Goal: Transaction & Acquisition: Complete application form

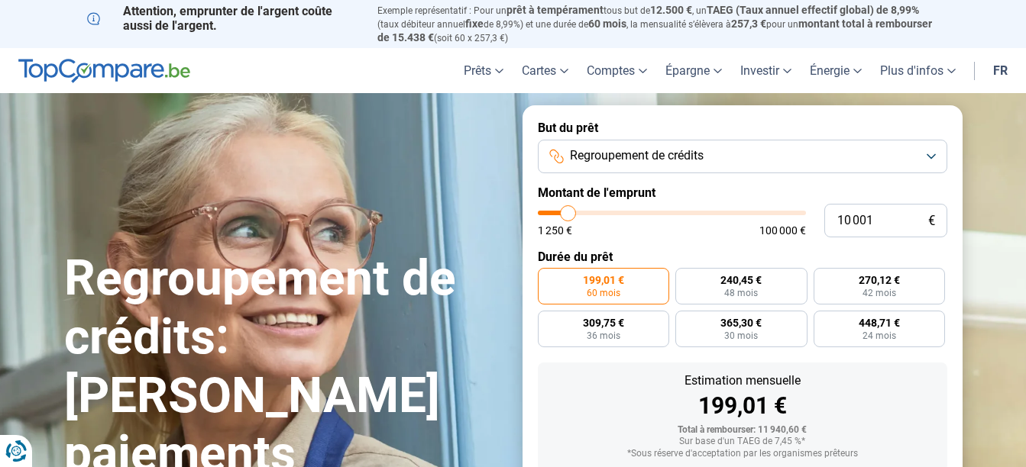
click at [933, 153] on button "Regroupement de crédits" at bounding box center [742, 157] width 409 height 34
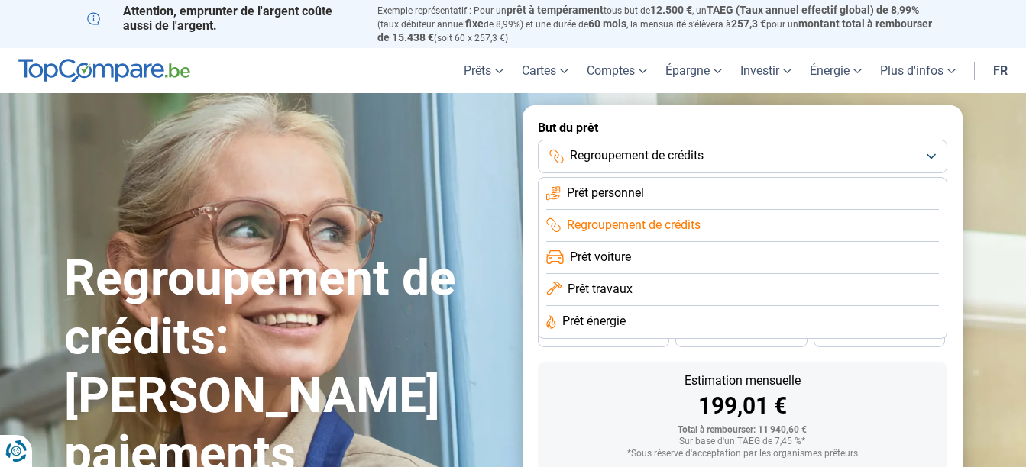
click at [933, 153] on button "Regroupement de crédits" at bounding box center [742, 157] width 409 height 34
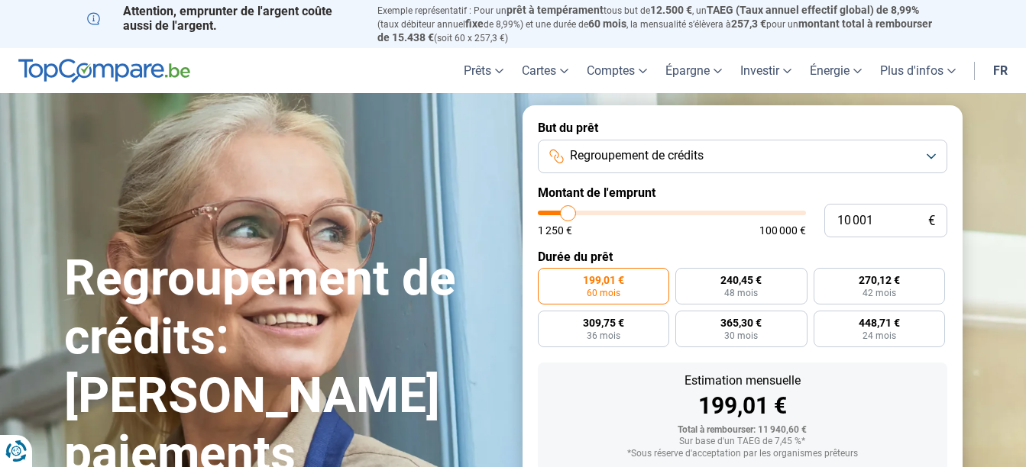
type input "9 000"
type input "9000"
type input "12 750"
type input "12750"
type input "14 500"
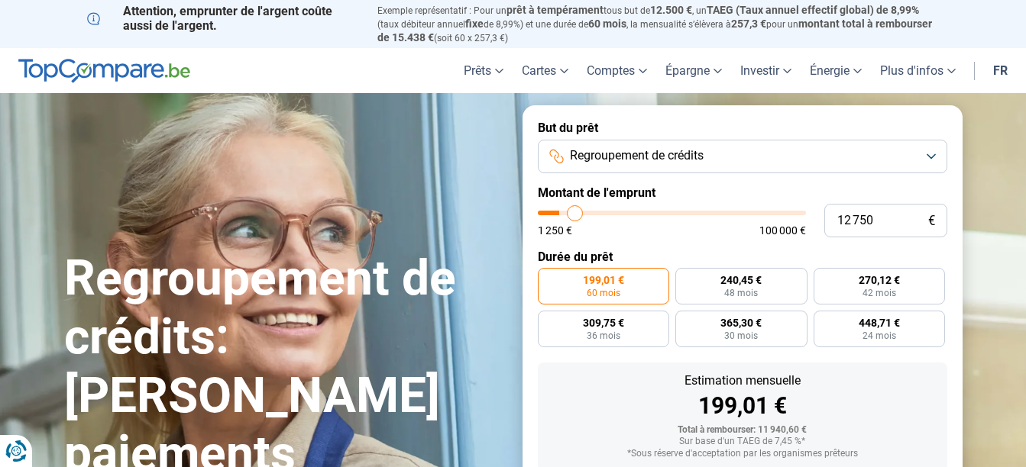
type input "14500"
type input "15 750"
type input "15750"
type input "17 500"
type input "17500"
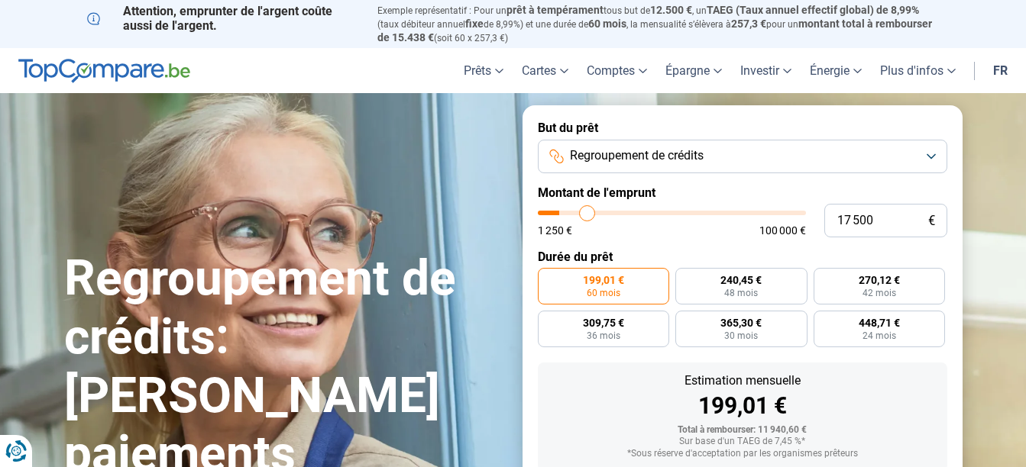
type input "18 000"
type input "18000"
type input "18 750"
type input "18750"
type input "19 250"
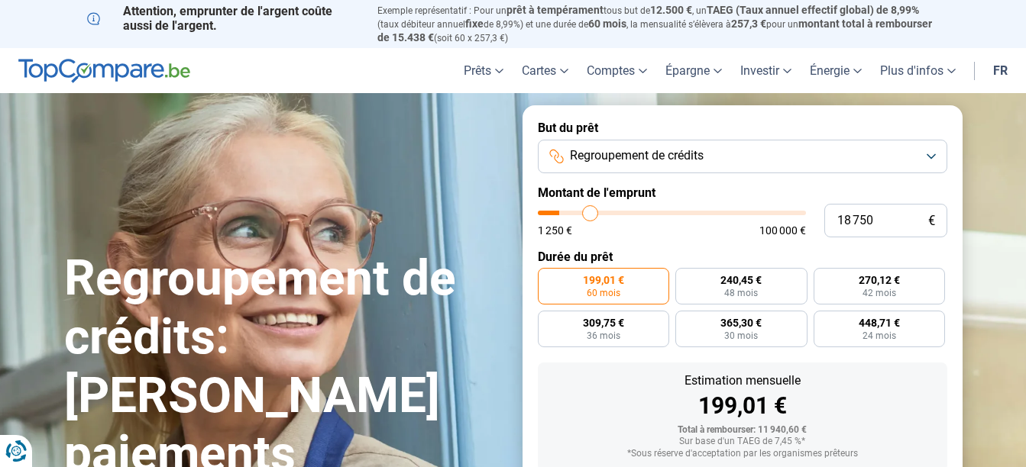
type input "19250"
type input "19 750"
type input "19750"
type input "20 000"
type input "20000"
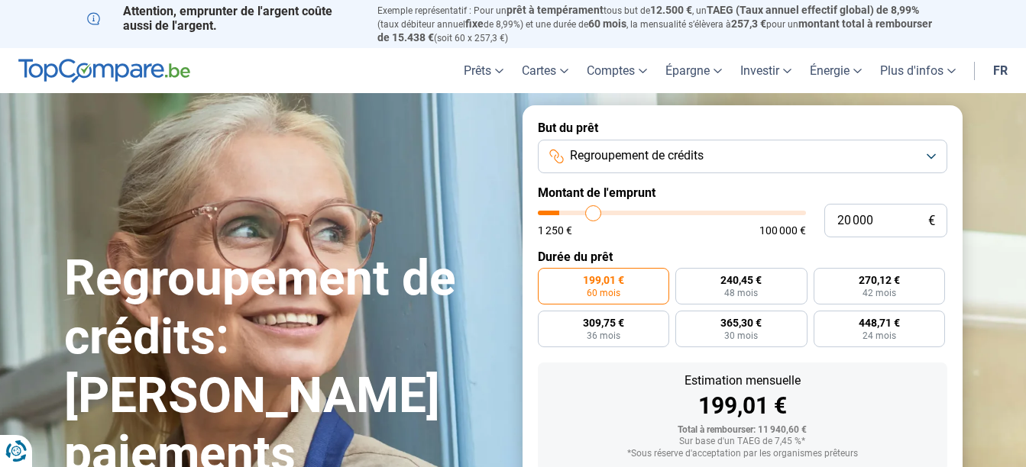
type input "20 250"
drag, startPoint x: 564, startPoint y: 212, endPoint x: 594, endPoint y: 209, distance: 29.9
type input "20250"
click at [594, 211] on input "range" at bounding box center [672, 213] width 268 height 5
radio input "false"
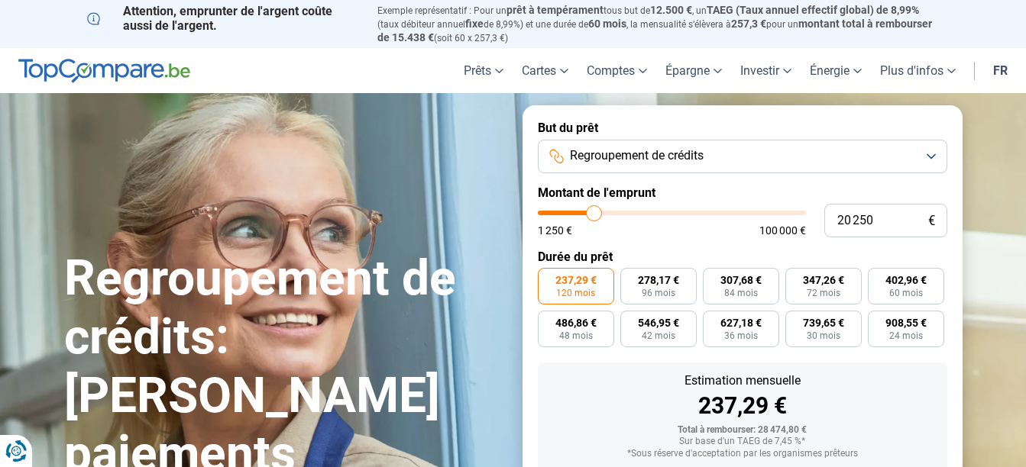
scroll to position [93, 0]
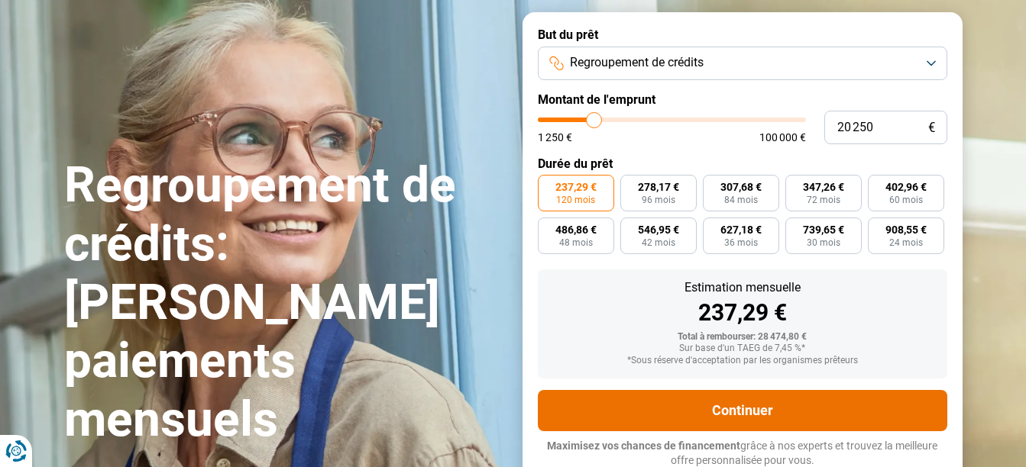
click at [748, 412] on button "Continuer" at bounding box center [742, 410] width 409 height 41
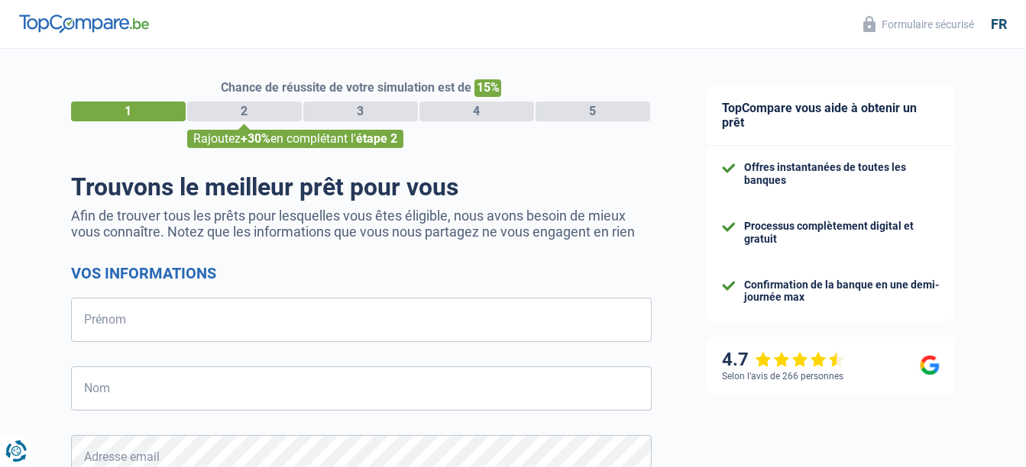
select select "32"
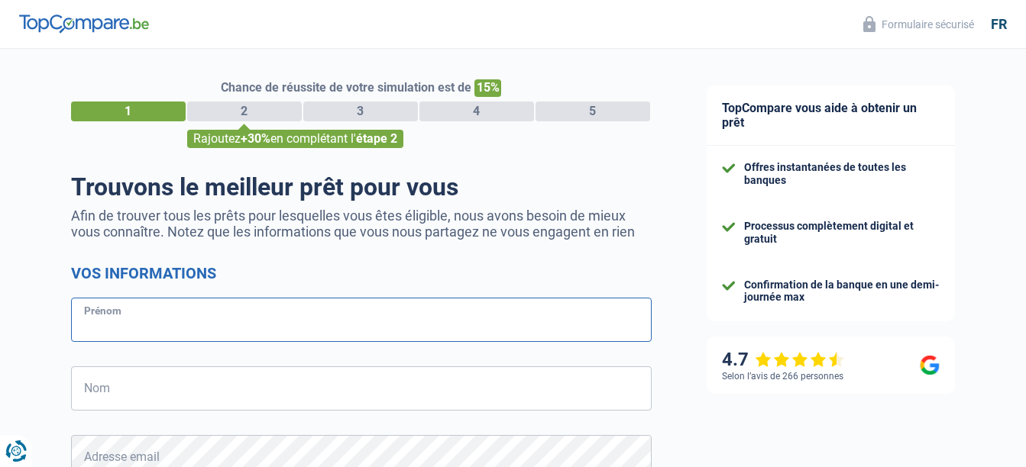
click at [312, 319] on input "Prénom" at bounding box center [361, 320] width 581 height 44
type input "Jennifer"
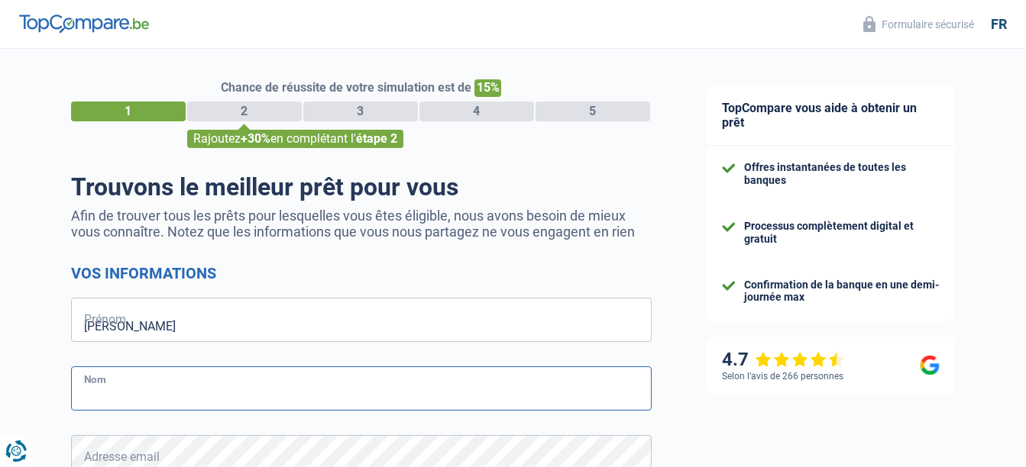
type input "Makuba Ngalula"
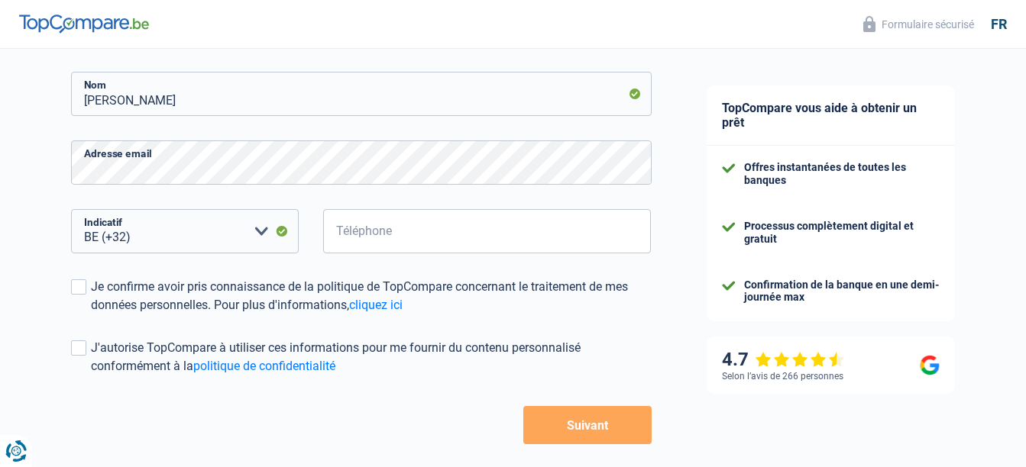
scroll to position [362, 0]
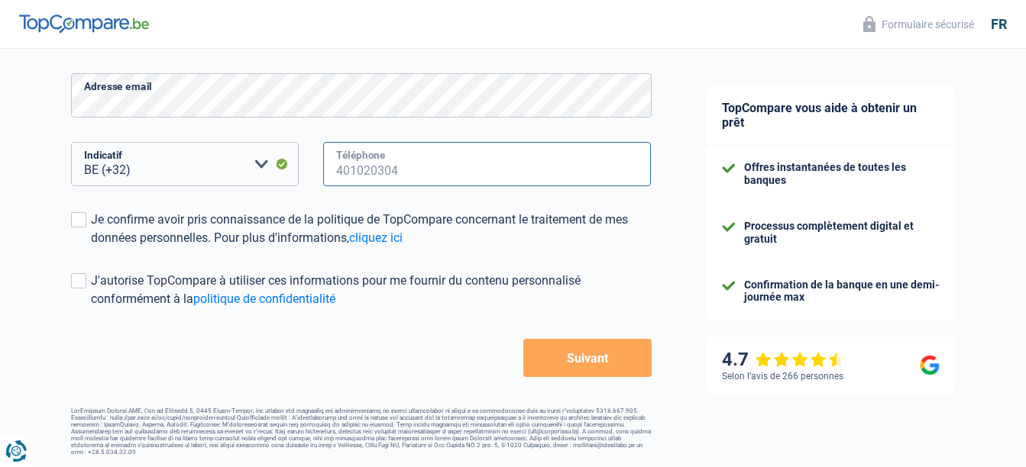
click at [419, 173] on input "Téléphone" at bounding box center [487, 164] width 328 height 44
type input "485118998"
click at [79, 220] on span at bounding box center [78, 219] width 15 height 15
click at [91, 247] on input "Je confirme avoir pris connaissance de la politique de TopCompare concernant le…" at bounding box center [91, 247] width 0 height 0
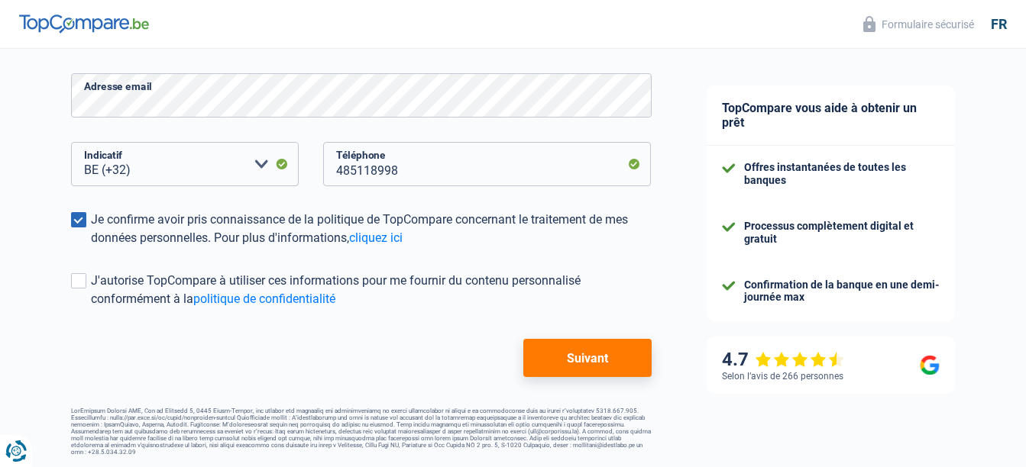
click at [594, 363] on button "Suivant" at bounding box center [587, 358] width 128 height 38
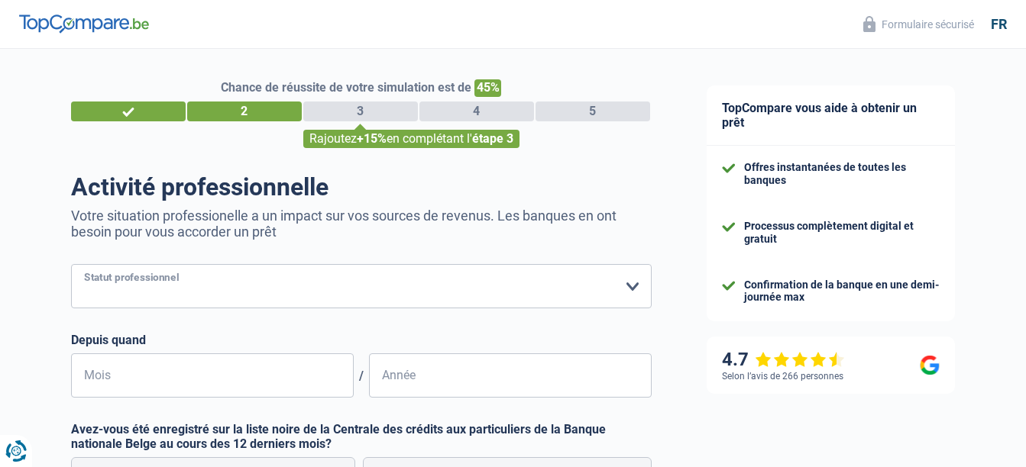
click at [532, 281] on select "Ouvrier Employé privé Employé public Invalide Indépendant Pensionné Chômeur Mut…" at bounding box center [361, 286] width 581 height 44
select select "privateEmployee"
click at [71, 266] on select "Ouvrier Employé privé Employé public Invalide Indépendant Pensionné Chômeur Mut…" at bounding box center [361, 286] width 581 height 44
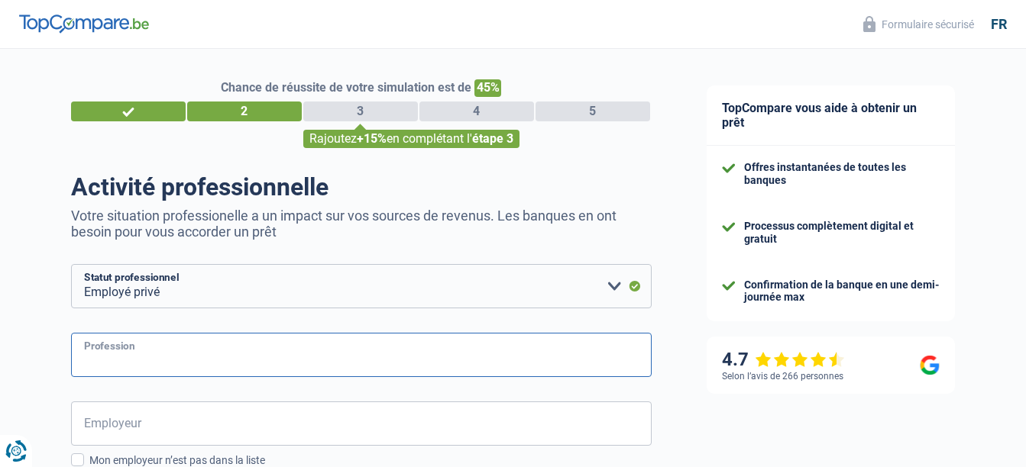
click at [544, 367] on input "Profession" at bounding box center [361, 355] width 581 height 44
type input "Tender Specialist"
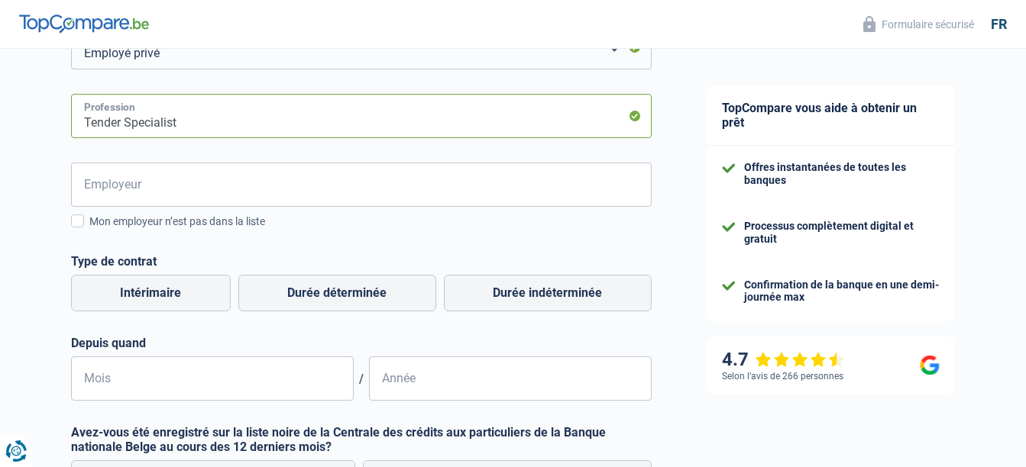
scroll to position [273, 0]
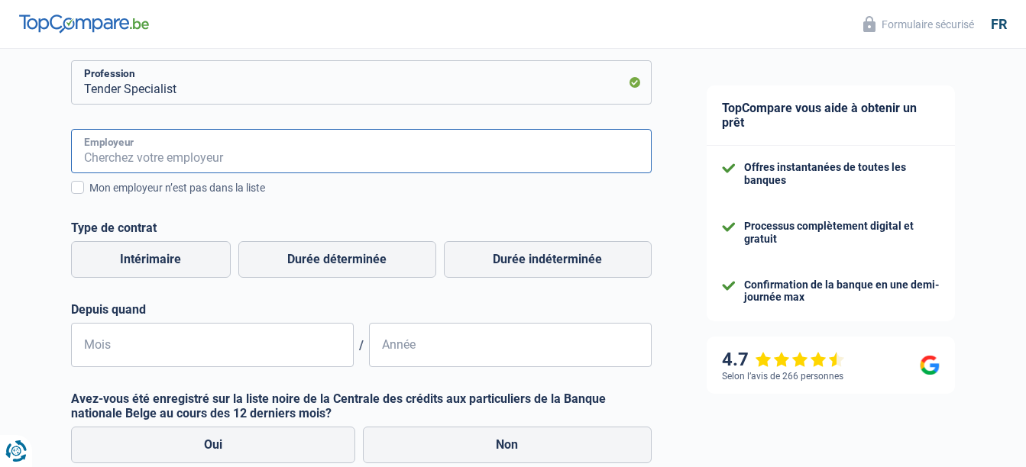
click at [115, 158] on input "Employeur" at bounding box center [361, 151] width 581 height 44
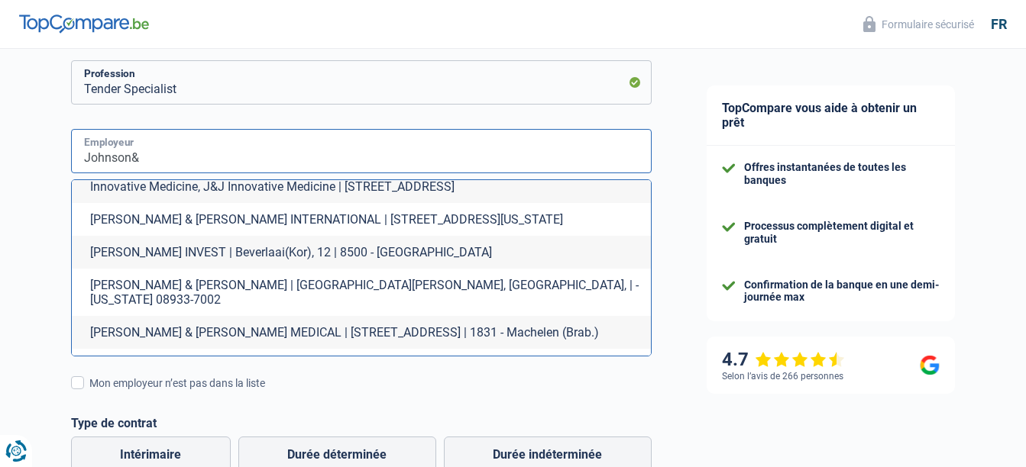
scroll to position [214, 0]
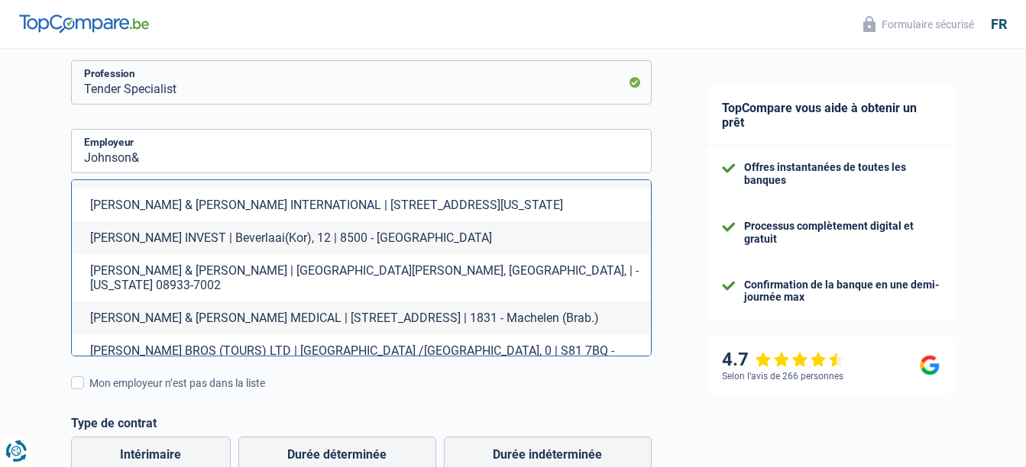
click at [458, 310] on li "JOHNSON & JOHNSON MEDICAL | Leonardo da Vincilaan, 15 | 1831 - Machelen (Brab.)" at bounding box center [361, 318] width 579 height 33
type input "JOHNSON & JOHNSON MEDICAL | Leonardo da Vincilaan, 15 | 1831 - Machelen (Brab.)"
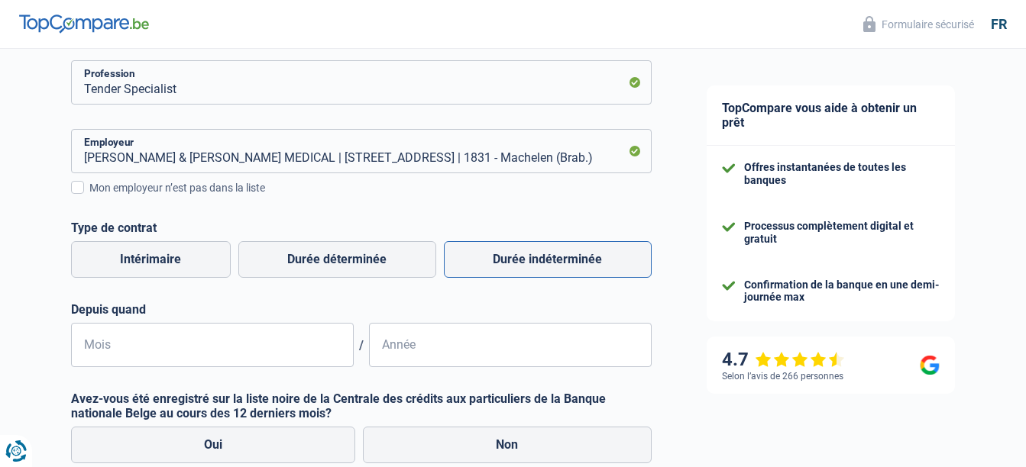
click at [480, 259] on label "Durée indéterminée" at bounding box center [548, 259] width 208 height 37
click at [480, 259] on input "Durée indéterminée" at bounding box center [548, 259] width 208 height 37
radio input "true"
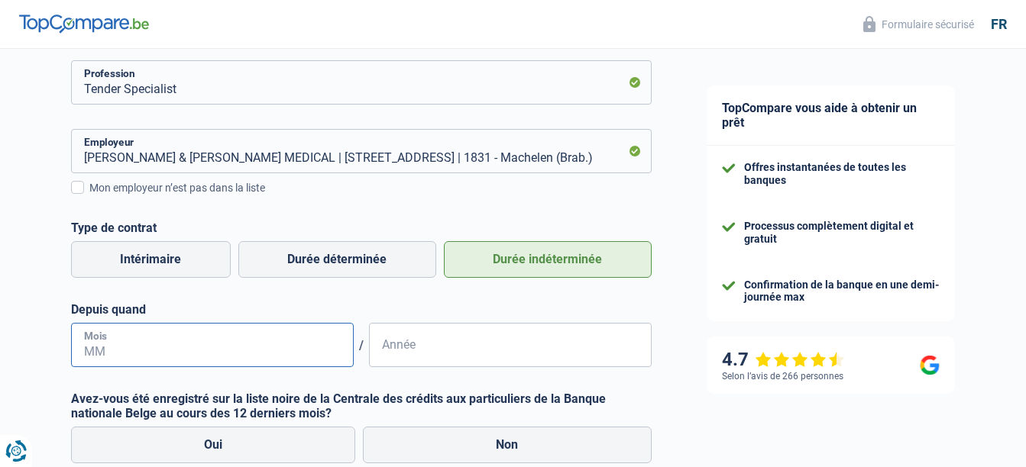
click at [157, 352] on input "Mois" at bounding box center [212, 345] width 283 height 44
click at [144, 337] on input "Mois" at bounding box center [212, 345] width 283 height 44
type input "05"
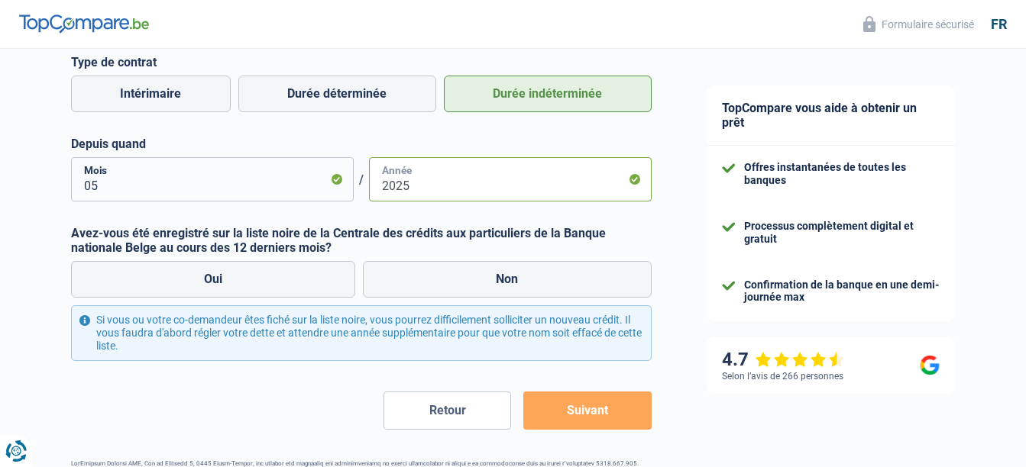
scroll to position [455, 0]
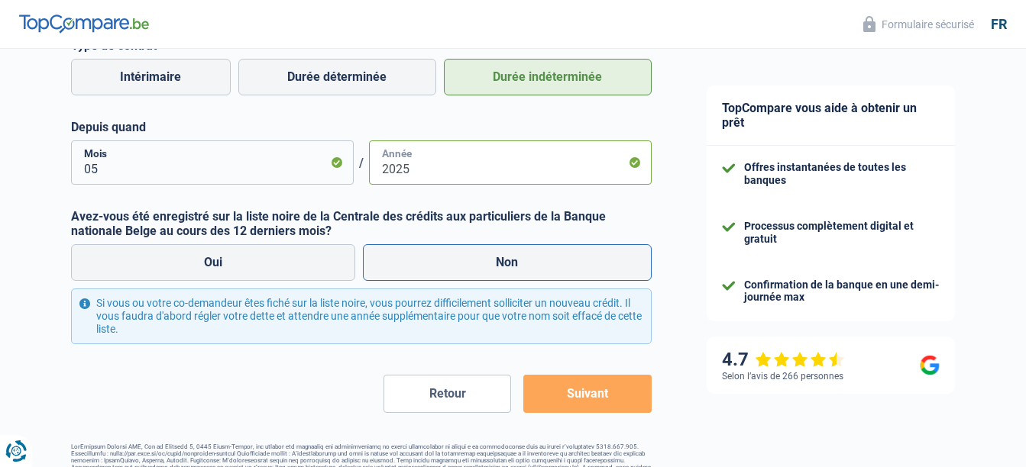
type input "2025"
click at [494, 276] on label "Non" at bounding box center [507, 262] width 289 height 37
click at [494, 276] on input "Non" at bounding box center [507, 262] width 289 height 37
radio input "true"
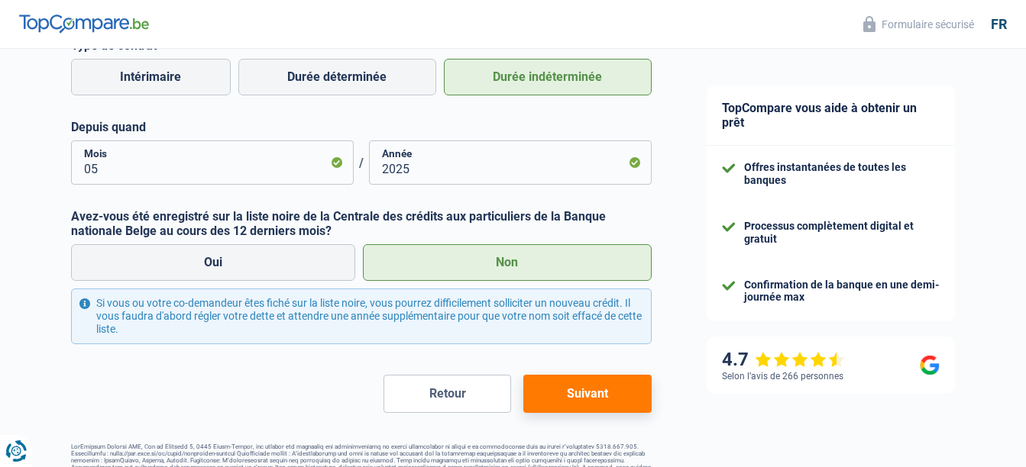
click at [569, 397] on button "Suivant" at bounding box center [587, 394] width 128 height 38
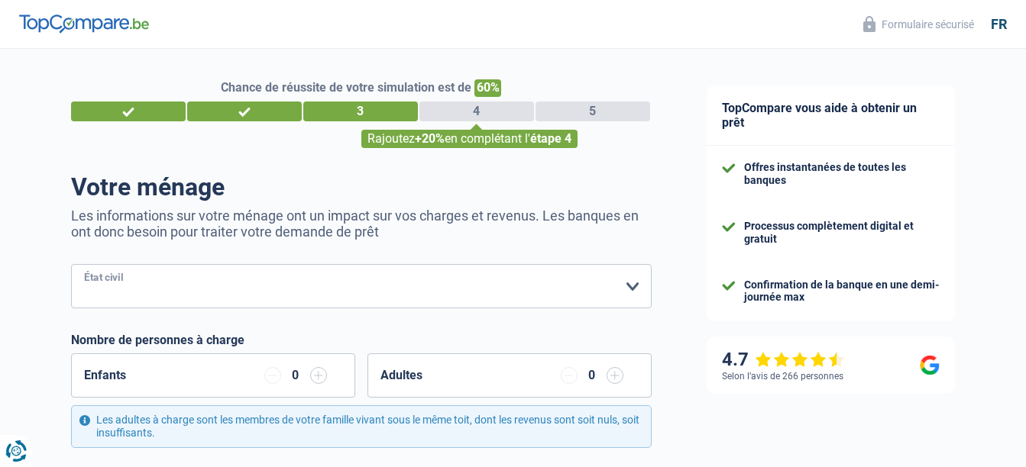
click at [519, 286] on select "Célibataire Marié(e) Cohabitant(e) légal(e) Divorcé(e) Veuf(ve) Séparé (de fait…" at bounding box center [361, 286] width 581 height 44
select select "single"
click at [71, 266] on select "Célibataire Marié(e) Cohabitant(e) légal(e) Divorcé(e) Veuf(ve) Séparé (de fait…" at bounding box center [361, 286] width 581 height 44
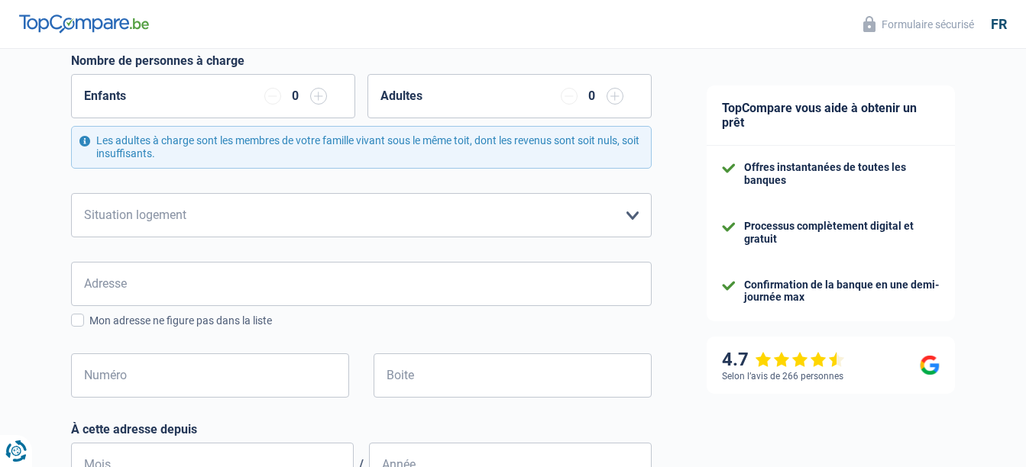
scroll to position [282, 0]
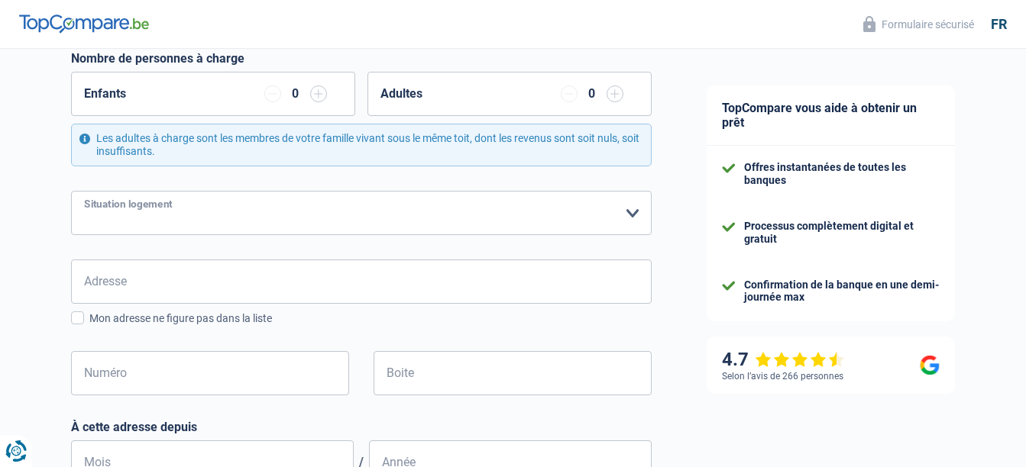
click at [623, 209] on select "Locataire Propriétaire avec prêt hypothécaire Propriétaire sans prêt hypothécai…" at bounding box center [361, 213] width 581 height 44
select select "ownerWithMortgage"
click at [71, 192] on select "Locataire Propriétaire avec prêt hypothécaire Propriétaire sans prêt hypothécai…" at bounding box center [361, 213] width 581 height 44
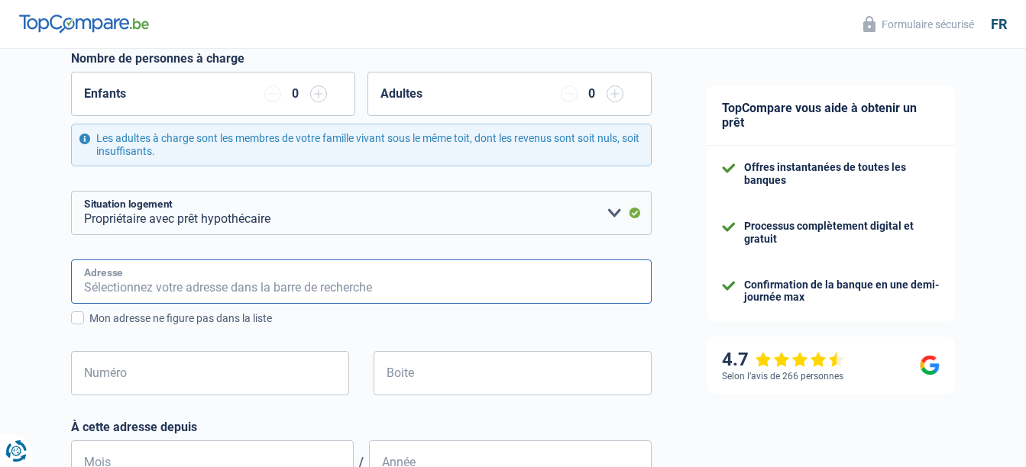
click at [326, 283] on input "Adresse" at bounding box center [361, 282] width 581 height 44
type input "WENIGERSTRAAT 70"
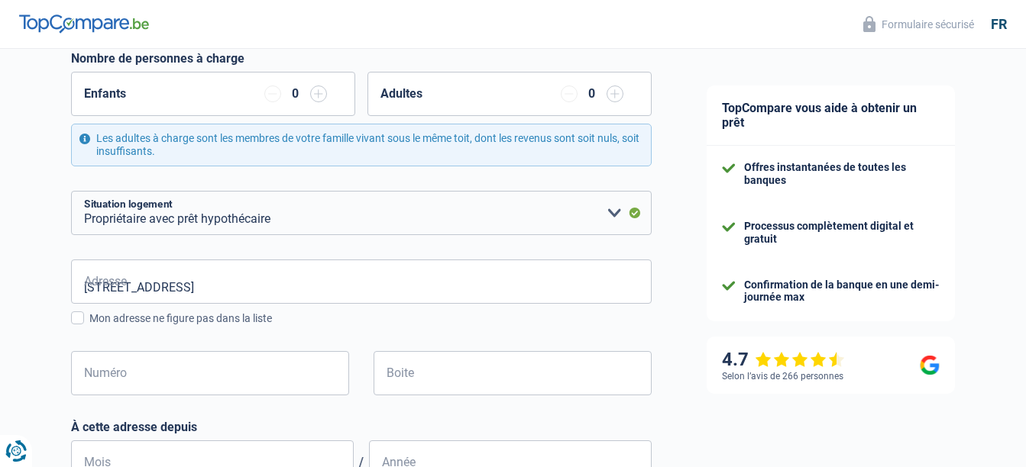
type input "Belgium"
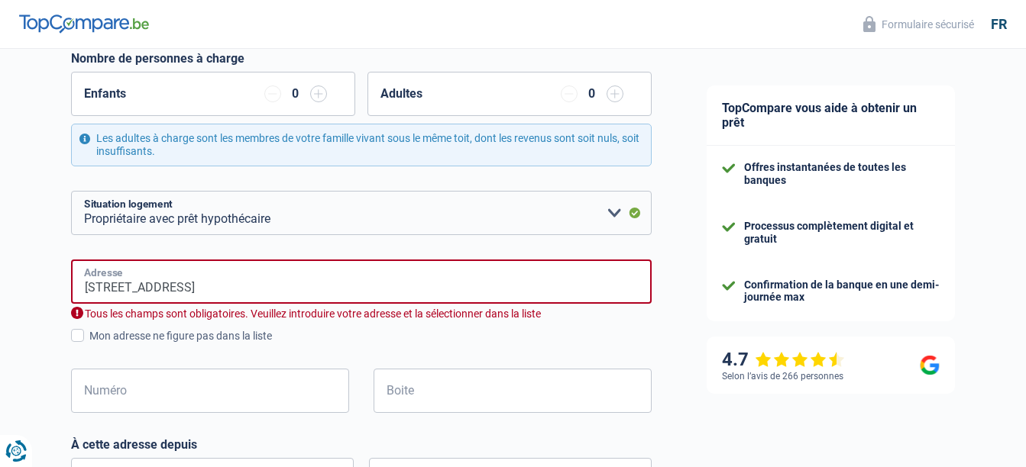
type input "70"
type input "Belgium"
drag, startPoint x: 218, startPoint y: 286, endPoint x: 24, endPoint y: 294, distance: 194.2
click at [24, 294] on div "Chance de réussite de votre simulation est de 60% 1 2 3 4 5 Rajoutez +20% en co…" at bounding box center [339, 355] width 679 height 1188
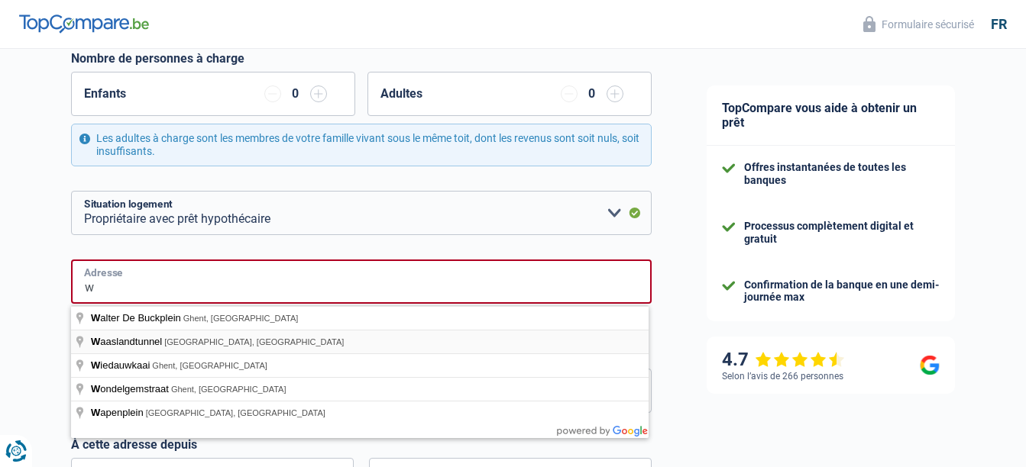
type input "WENIGERSTRAAT 70"
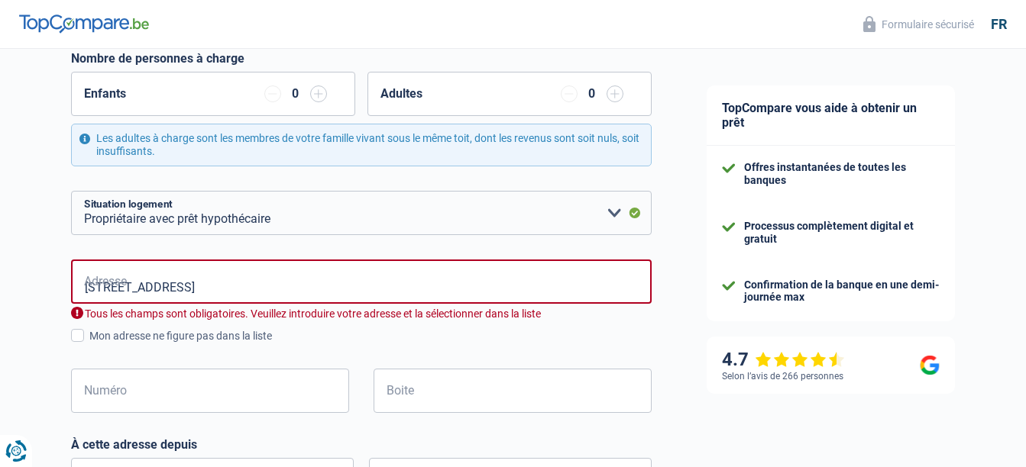
click at [711, 297] on div "Offres instantanées de toutes les banques Processus complètement digital et gra…" at bounding box center [831, 234] width 248 height 176
click at [121, 410] on input "Numéro" at bounding box center [210, 391] width 278 height 44
type input "70"
click at [458, 398] on input "Boite" at bounding box center [513, 391] width 278 height 44
type input "0"
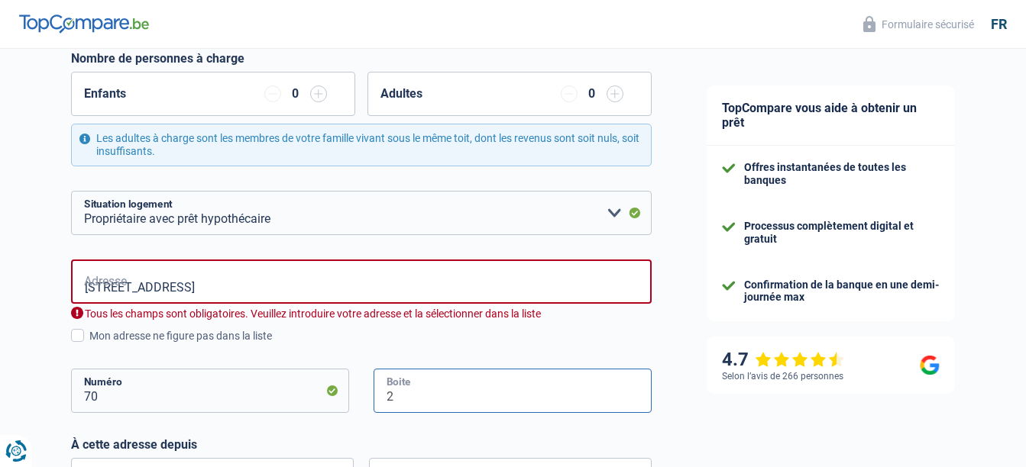
type input "2"
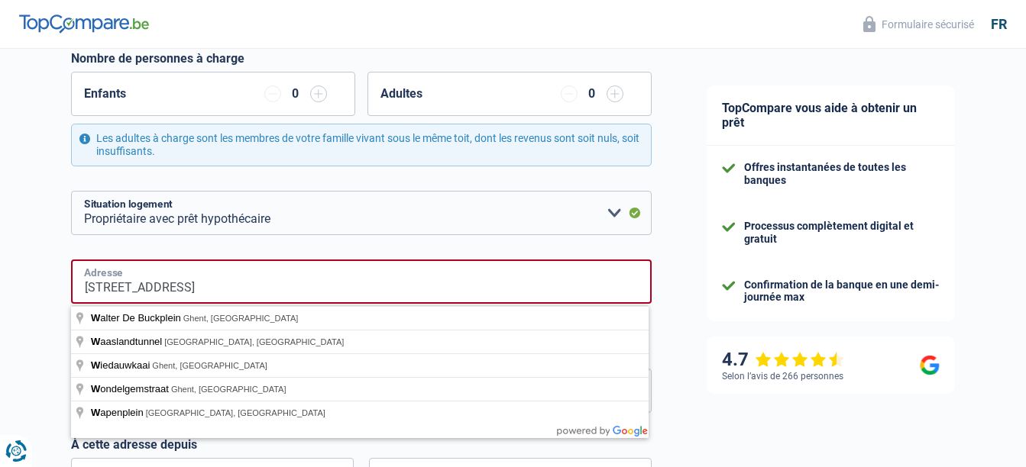
click at [214, 289] on input "WENIGERSTRAAT 70" at bounding box center [361, 282] width 581 height 44
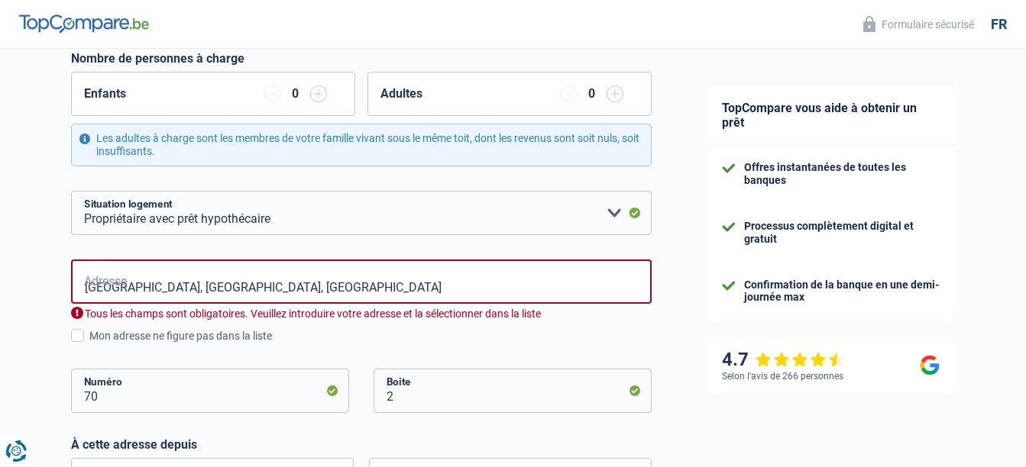
type input "Wenigerstraat, 2150, Antwerpen, BE"
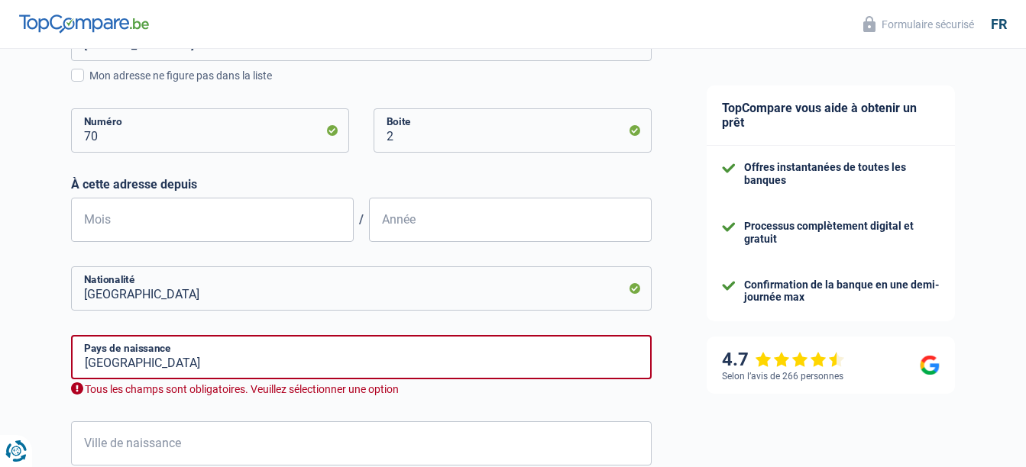
scroll to position [527, 0]
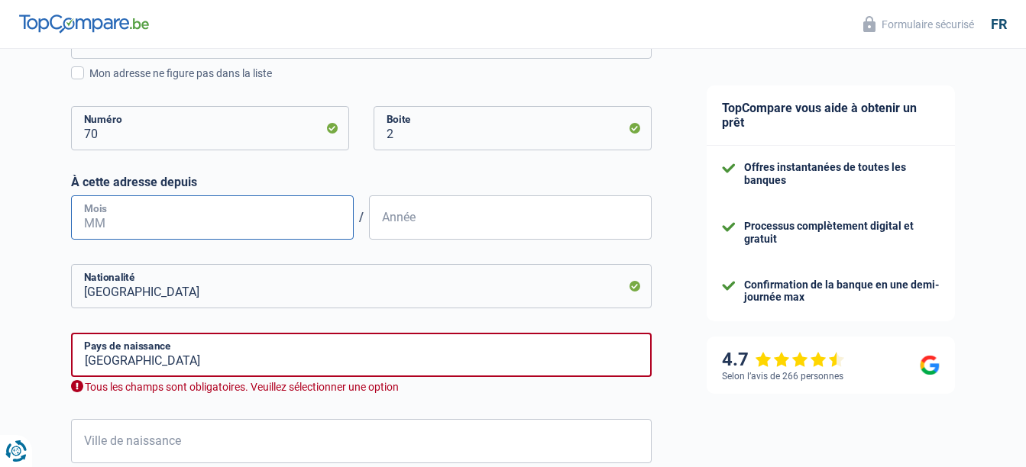
click at [304, 218] on input "Mois" at bounding box center [212, 218] width 283 height 44
type input "08"
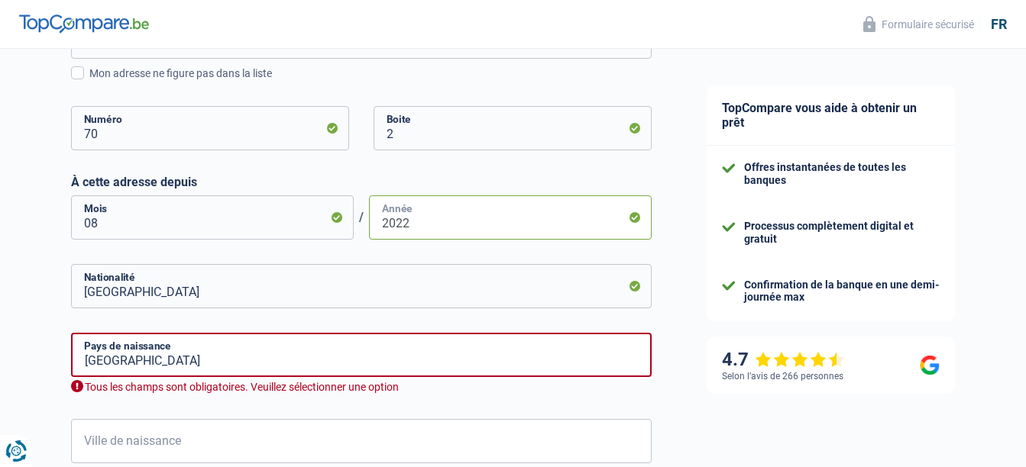
type input "2022"
click at [192, 361] on input "Belgium" at bounding box center [361, 355] width 581 height 44
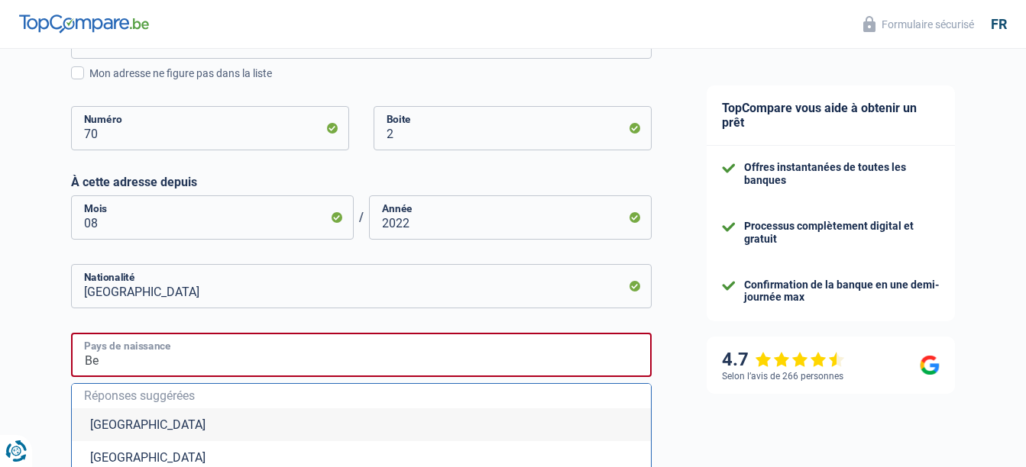
type input "B"
type input "c"
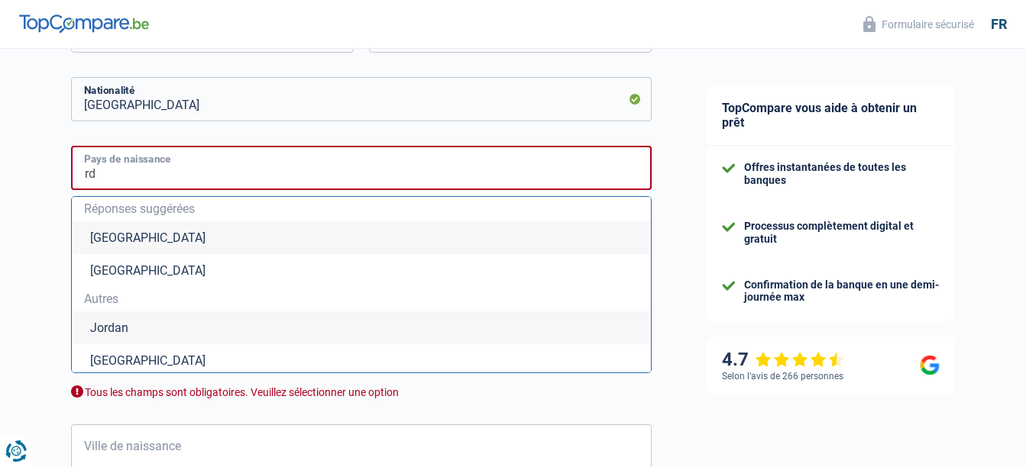
scroll to position [710, 0]
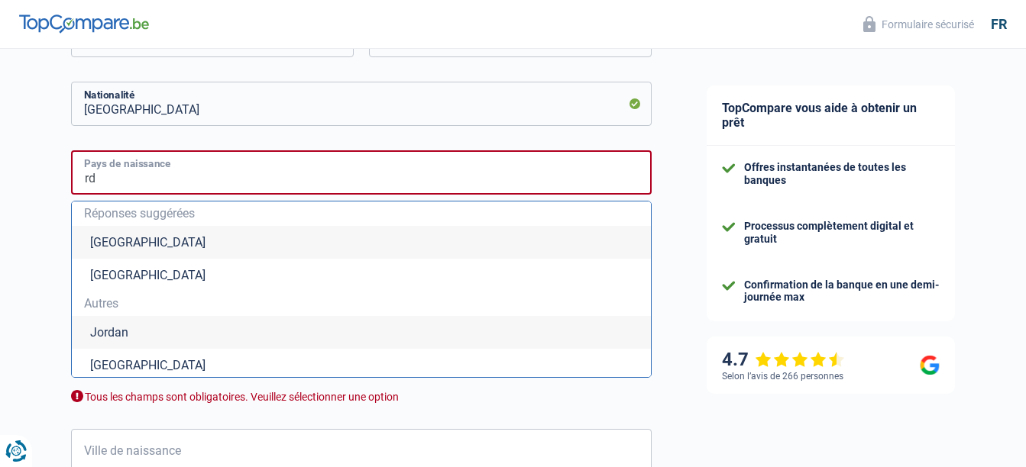
type input "r"
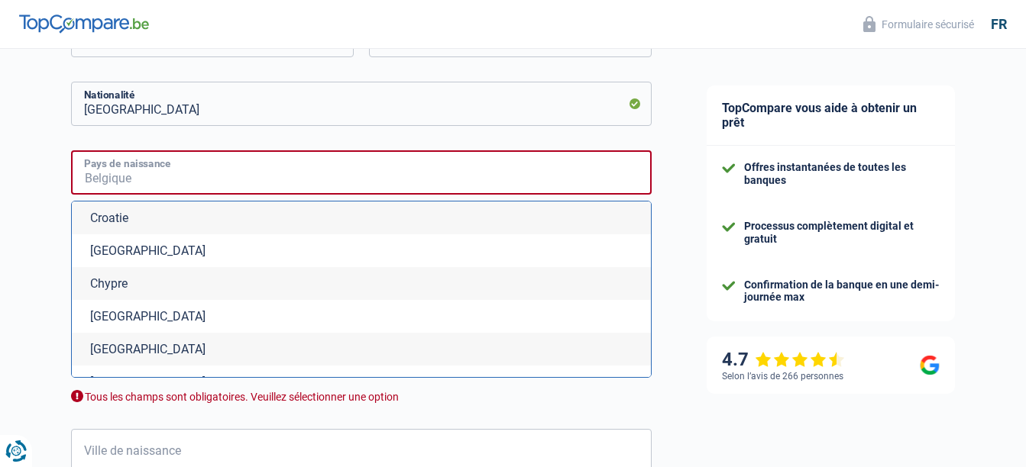
scroll to position [1504, 0]
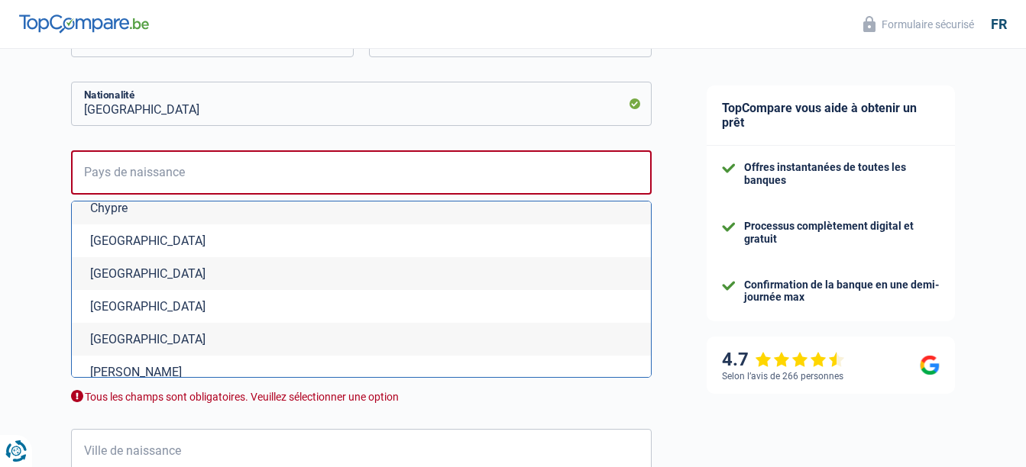
click at [270, 273] on li "République démocratique du Congo" at bounding box center [361, 273] width 579 height 33
type input "République démocratique du Congo"
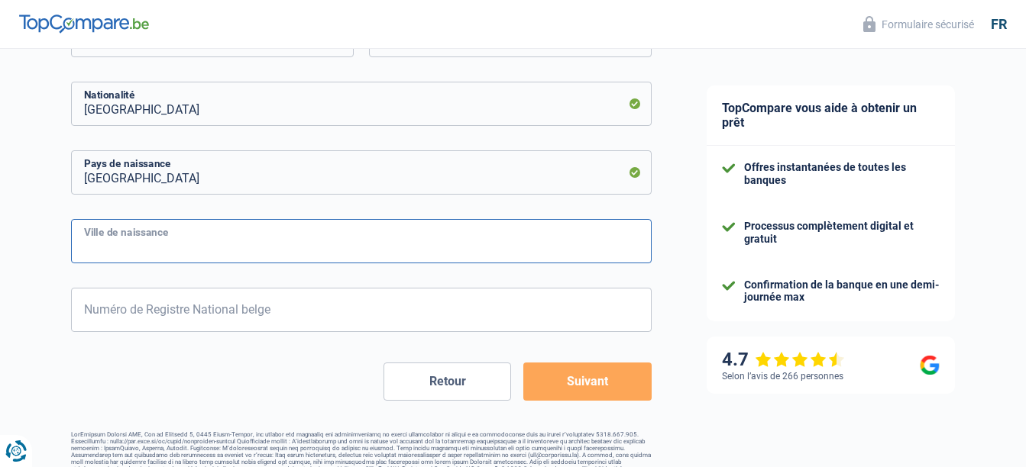
click at [205, 244] on input "Ville de naissance" at bounding box center [361, 241] width 581 height 44
type input "Kinshasa"
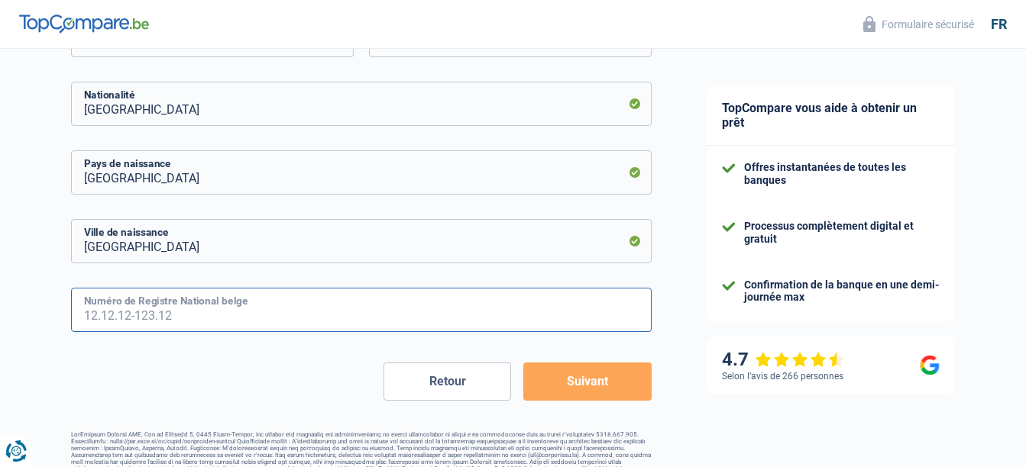
click at [150, 324] on input "Numéro de Registre National belge" at bounding box center [361, 310] width 581 height 44
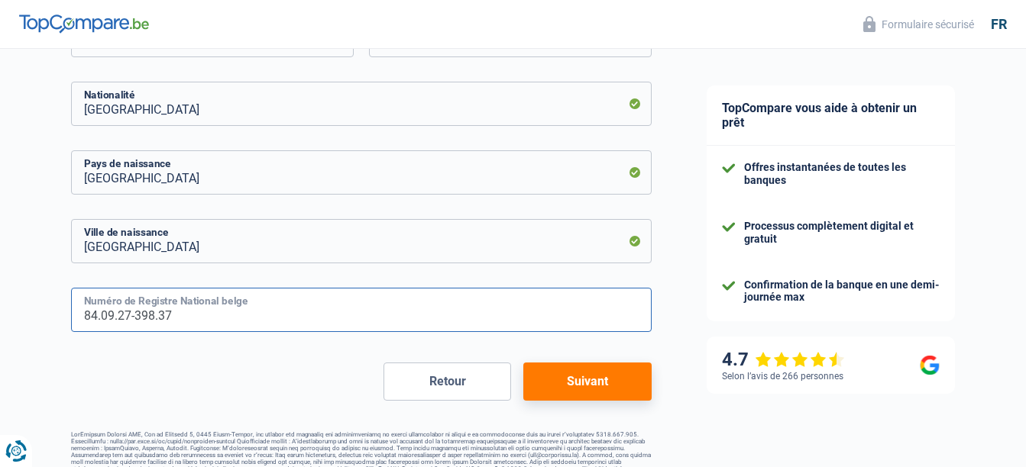
type input "84.09.27-398.37"
click at [590, 375] on button "Suivant" at bounding box center [587, 382] width 128 height 38
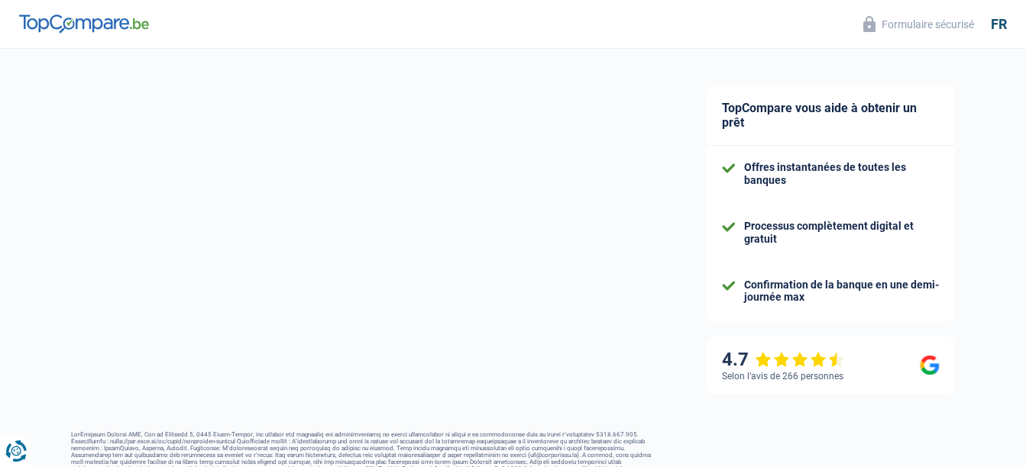
select select "netSalary"
select select "mealVouchers"
select select "mortgage"
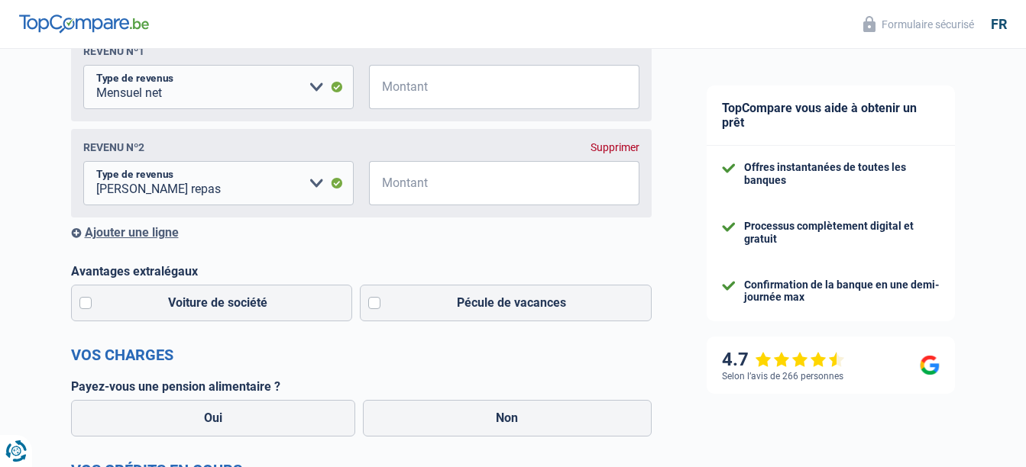
scroll to position [283, 0]
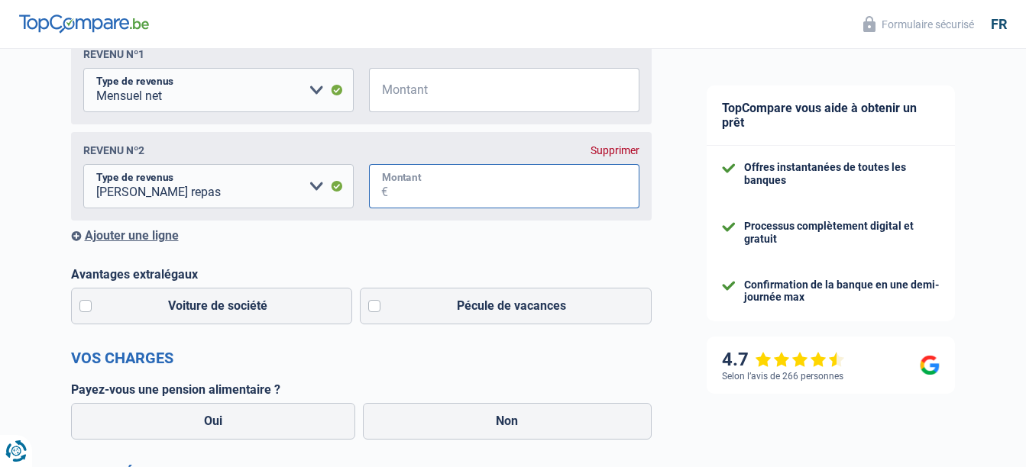
click at [582, 191] on input "Montant" at bounding box center [513, 186] width 251 height 44
type input "168"
click at [374, 310] on label "Pécule de vacances" at bounding box center [506, 306] width 292 height 37
click at [374, 310] on input "Pécule de vacances" at bounding box center [506, 306] width 292 height 37
checkbox input "true"
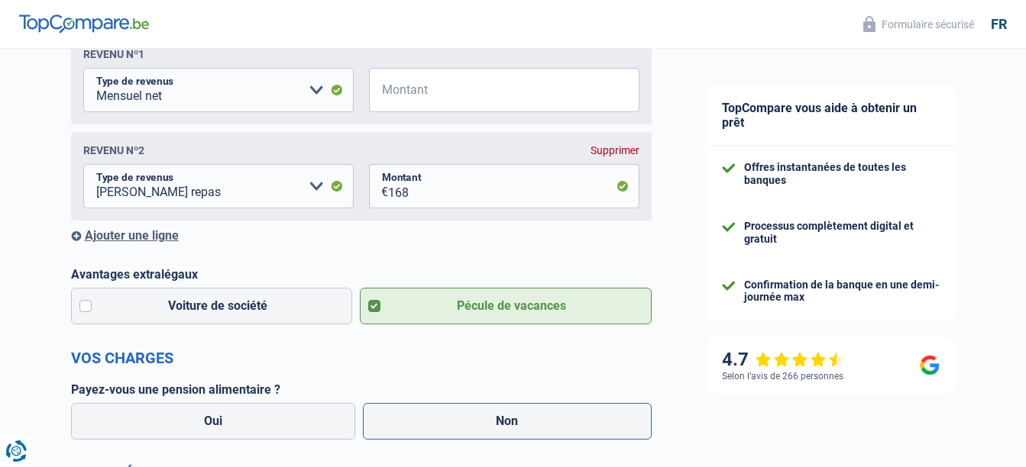
click at [502, 430] on label "Non" at bounding box center [507, 421] width 289 height 37
click at [502, 430] on input "Non" at bounding box center [507, 421] width 289 height 37
radio input "true"
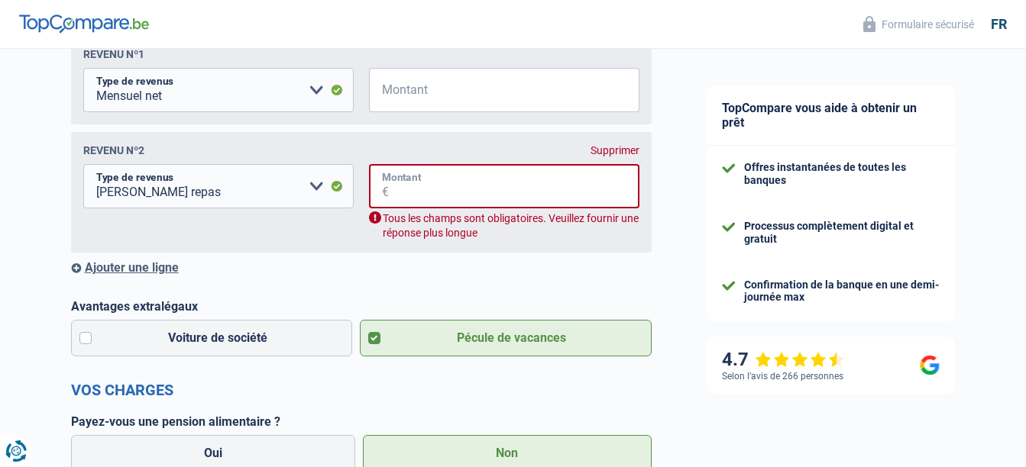
click at [525, 192] on input "Montant" at bounding box center [514, 186] width 251 height 44
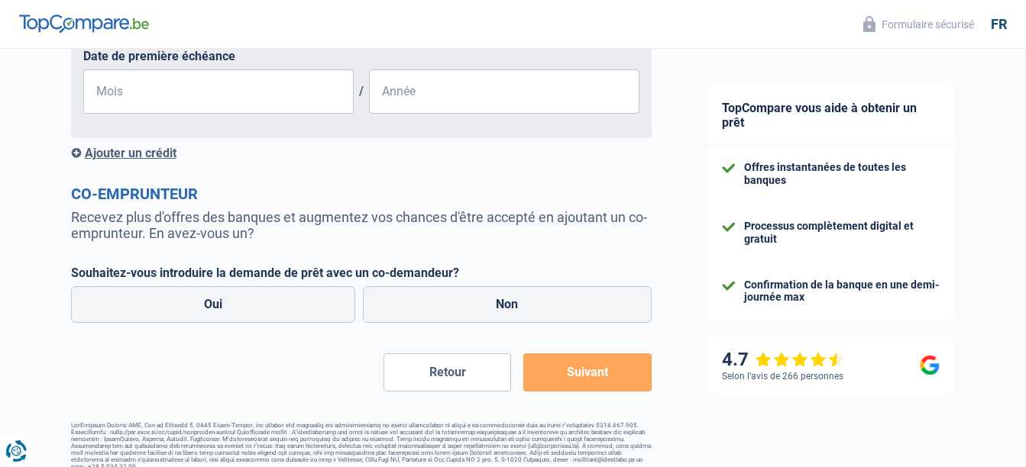
scroll to position [1095, 0]
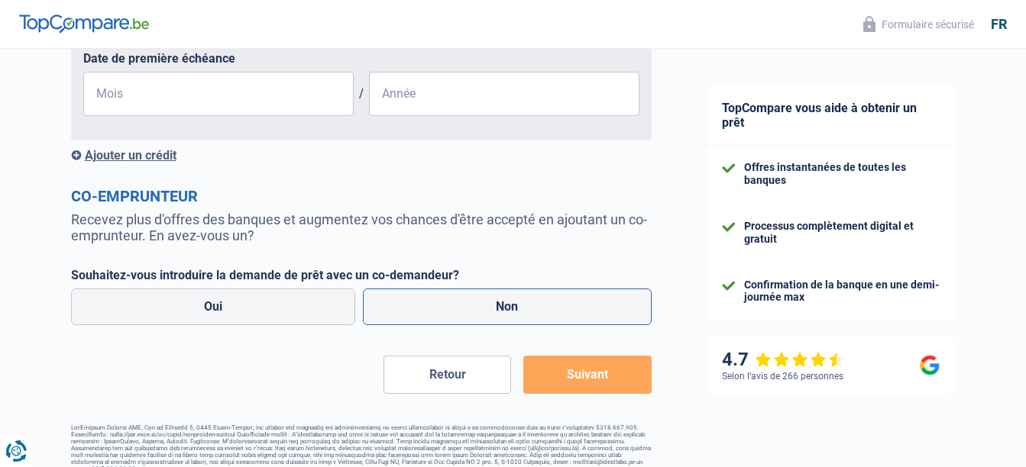
type input "168"
click at [502, 314] on label "Non" at bounding box center [507, 307] width 289 height 37
click at [502, 314] on input "Non" at bounding box center [507, 307] width 289 height 37
radio input "true"
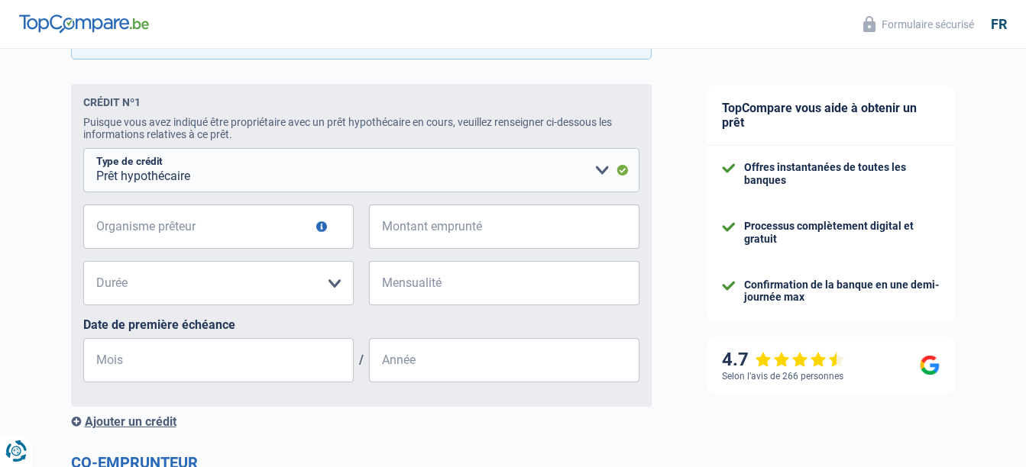
scroll to position [867, 0]
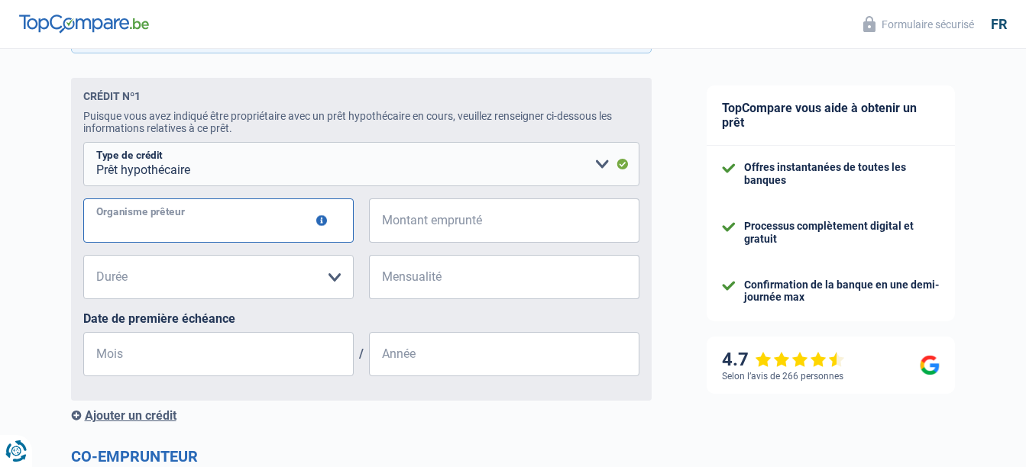
click at [172, 220] on input "Organisme prêteur" at bounding box center [218, 221] width 270 height 44
click at [383, 225] on span "€" at bounding box center [378, 221] width 19 height 44
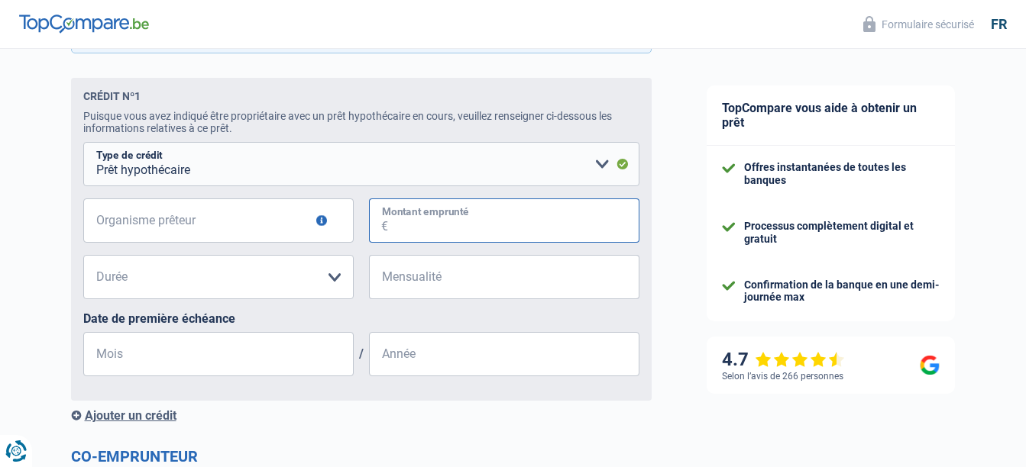
click at [416, 233] on input "Montant emprunté" at bounding box center [513, 221] width 251 height 44
type input "185.000"
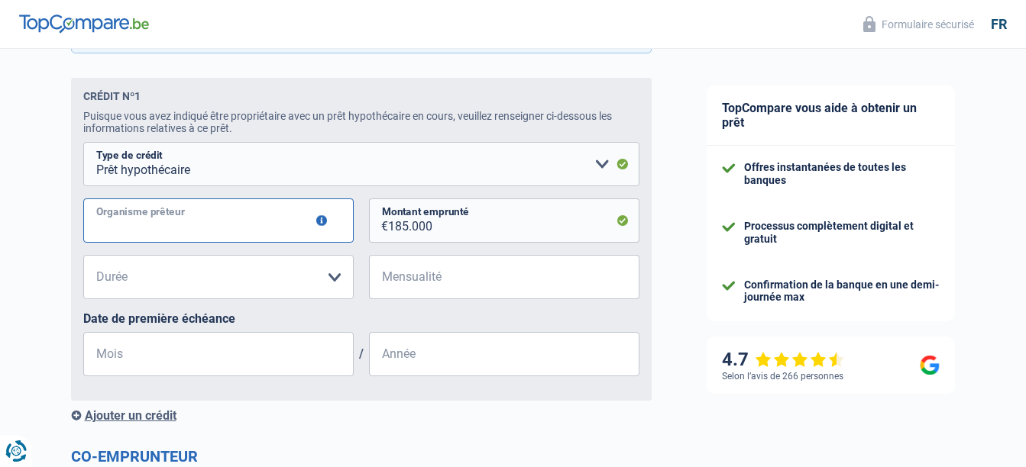
click at [158, 235] on input "Organisme prêteur" at bounding box center [218, 221] width 270 height 44
type input "bnp paribas"
click at [249, 288] on select "120 mois 180 mois 240 mois 300 mois 360 mois 420 mois Veuillez sélectionner une…" at bounding box center [218, 277] width 270 height 44
click at [158, 289] on select "120 mois 180 mois 240 mois 300 mois 360 mois 420 mois Veuillez sélectionner une…" at bounding box center [218, 277] width 270 height 44
select select "300"
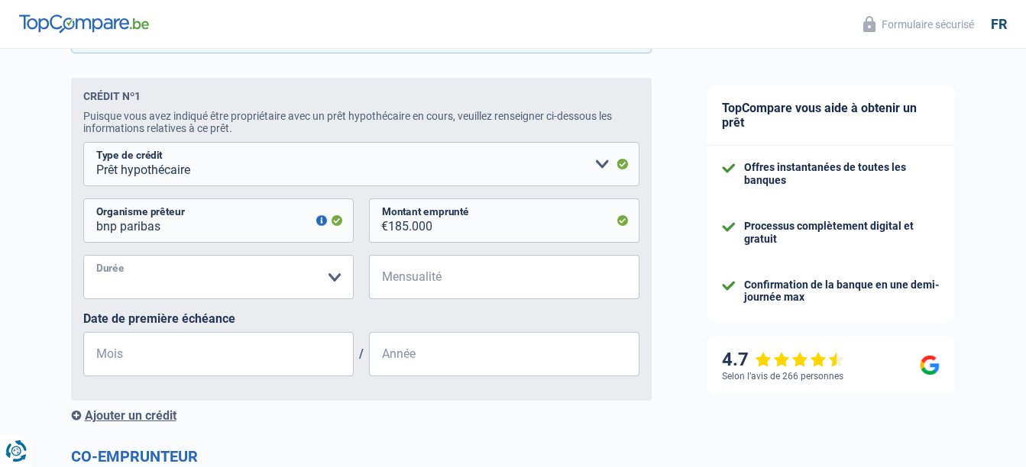
click at [83, 260] on select "120 mois 180 mois 240 mois 300 mois 360 mois 420 mois Veuillez sélectionner une…" at bounding box center [218, 277] width 270 height 44
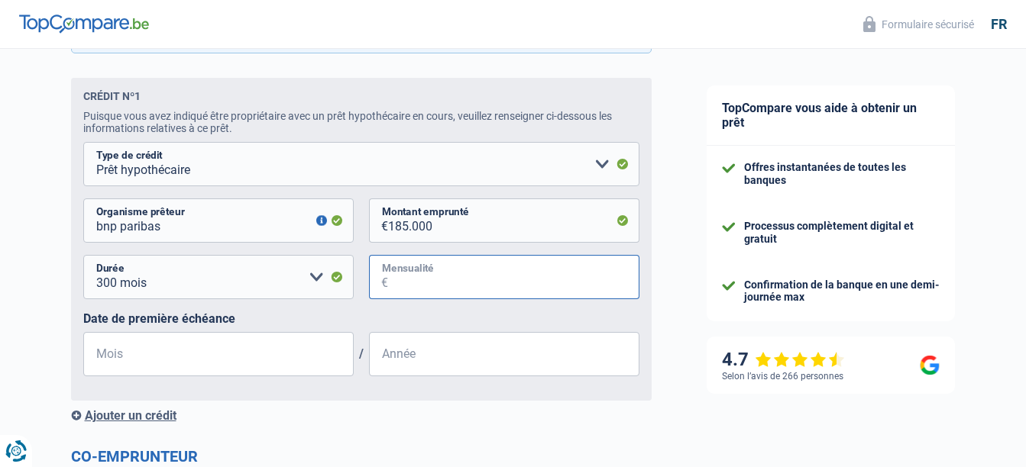
click at [434, 286] on input "Mensualité" at bounding box center [513, 277] width 251 height 44
type input "805"
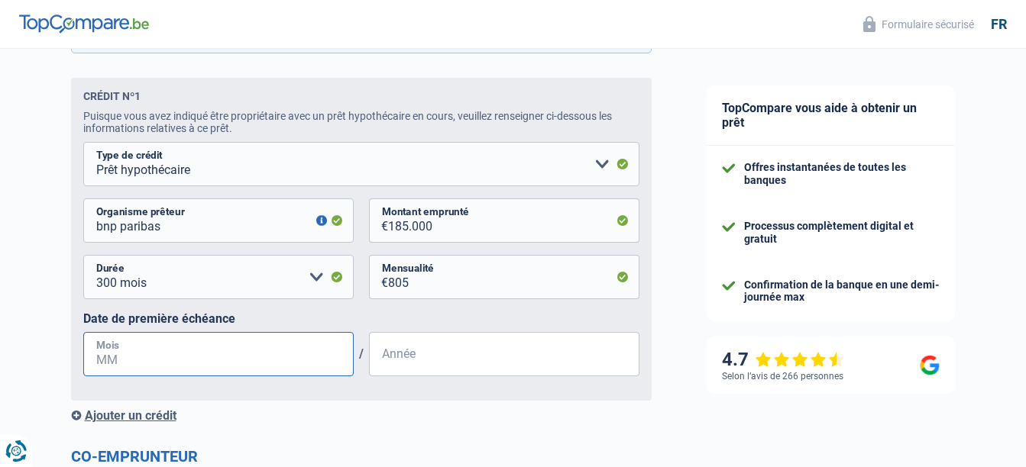
click at [212, 364] on input "Mois" at bounding box center [218, 354] width 270 height 44
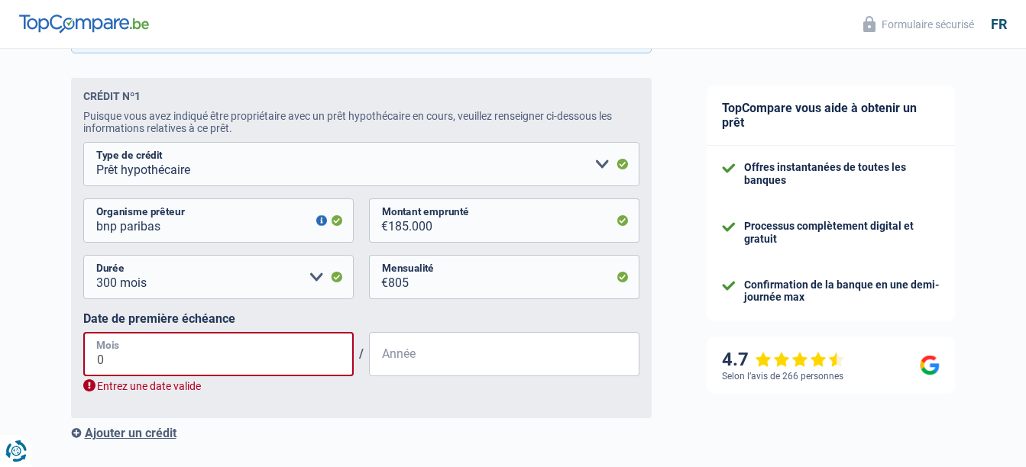
type input "04"
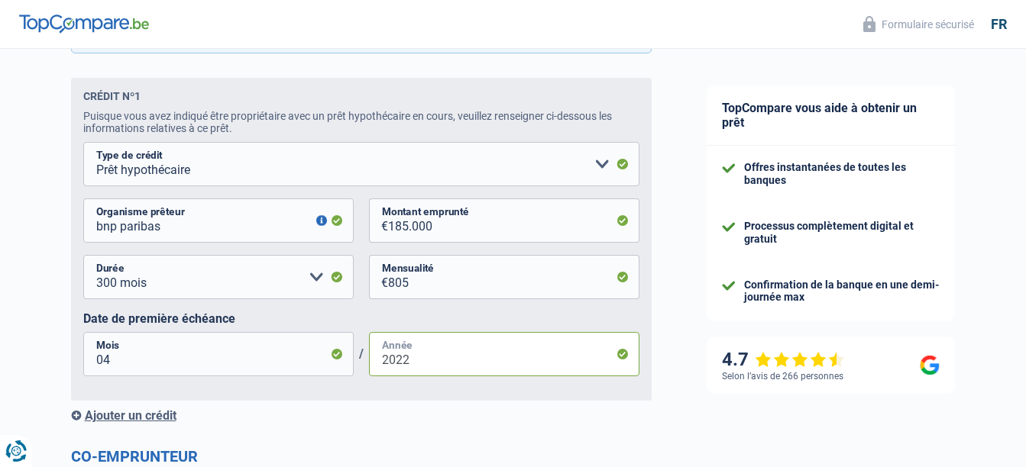
type input "2022"
click at [127, 366] on input "04" at bounding box center [218, 354] width 270 height 44
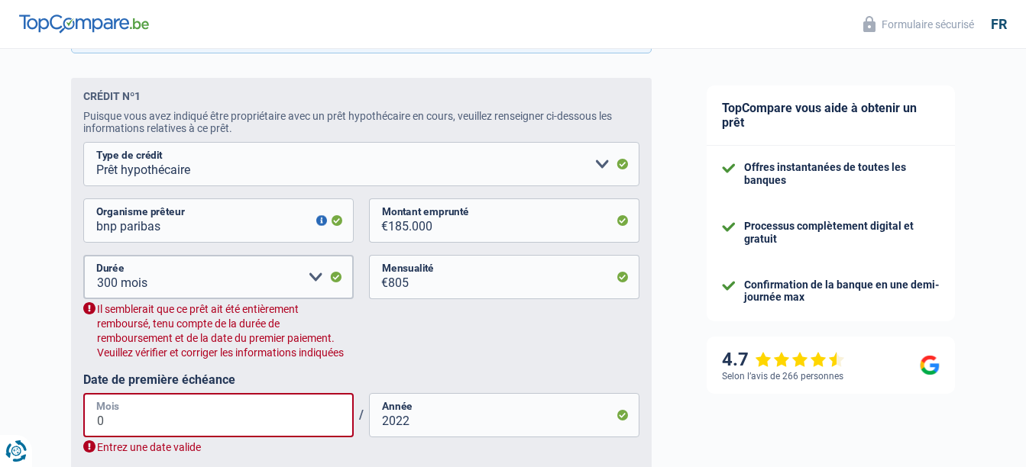
type input "09"
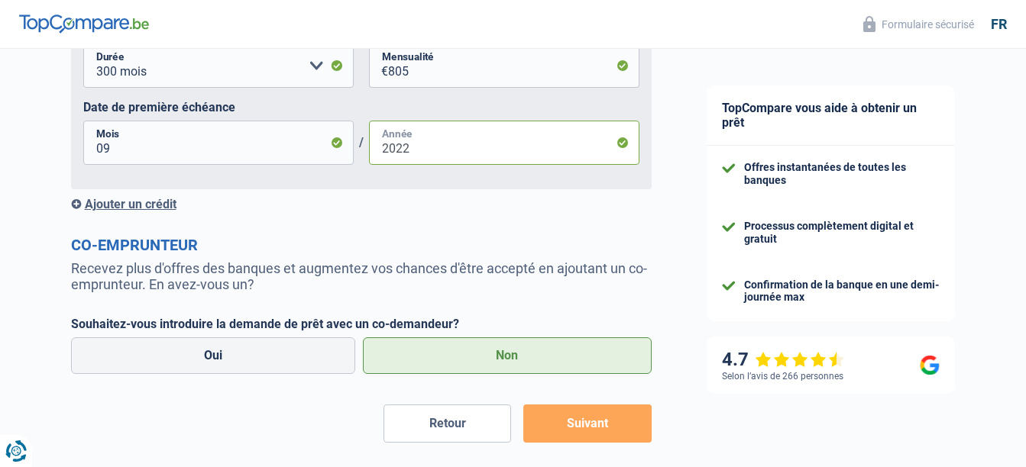
scroll to position [1105, 0]
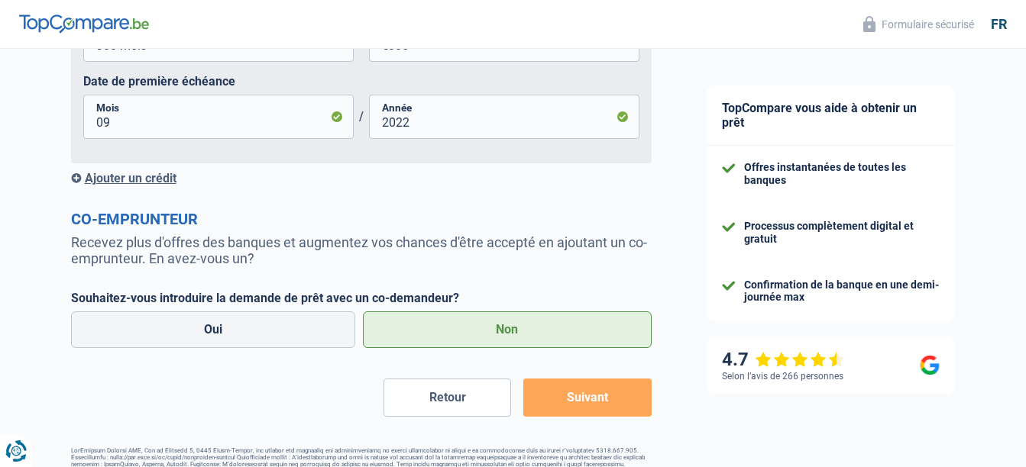
click at [143, 184] on div "Ajouter un crédit" at bounding box center [361, 178] width 581 height 15
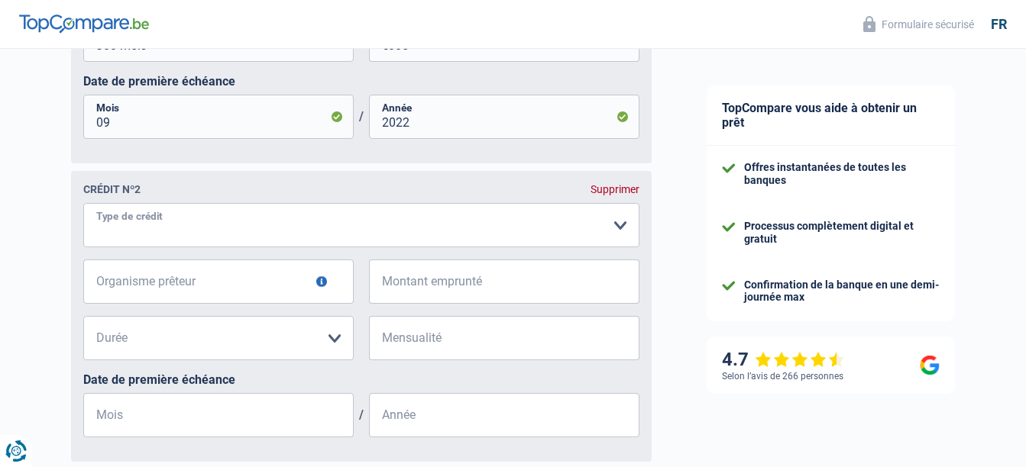
click at [147, 228] on select "Carte ou ouverture de crédit Prêt hypothécaire Vente à tempérament Prêt à tempé…" at bounding box center [361, 225] width 556 height 44
click at [124, 225] on select "Carte ou ouverture de crédit Prêt hypothécaire Vente à tempérament Prêt à tempé…" at bounding box center [361, 225] width 556 height 44
select select "personalLoan"
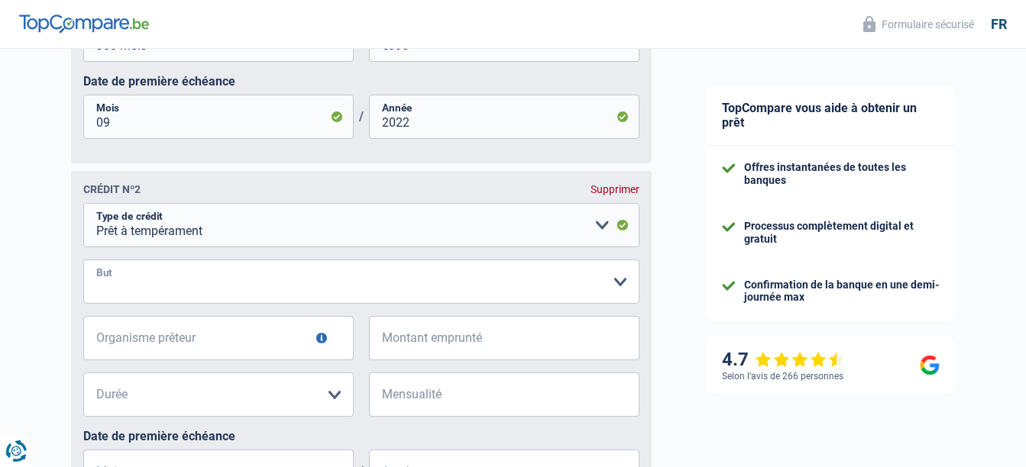
click at [141, 288] on select "Confort maison: meubles, textile, peinture, électroménager, outillage non-profe…" at bounding box center [361, 282] width 556 height 44
select select "smallWorks"
click at [83, 265] on select "Confort maison: meubles, textile, peinture, électroménager, outillage non-profe…" at bounding box center [361, 282] width 556 height 44
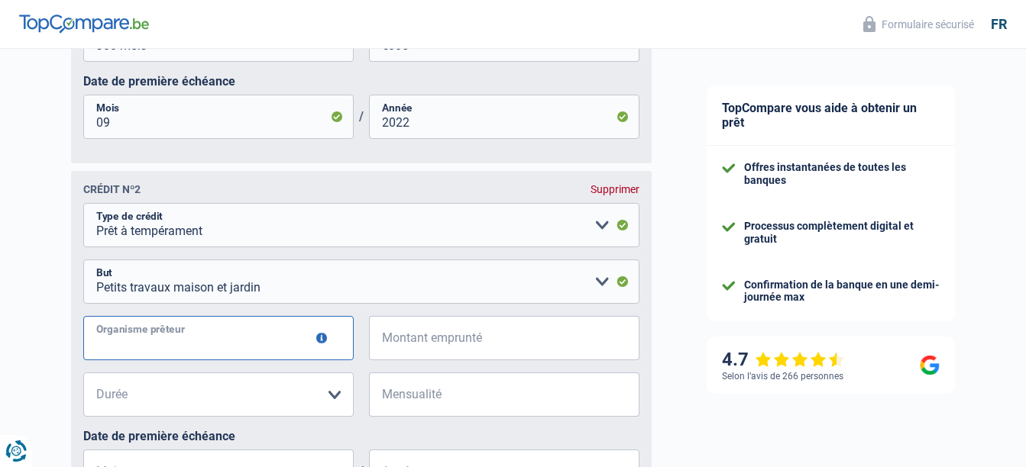
click at [176, 351] on input "Organisme prêteur" at bounding box center [218, 338] width 270 height 44
type input "Alpha crédit"
click at [399, 346] on input "Montant emprunté" at bounding box center [513, 338] width 251 height 44
type input "15.000"
click at [214, 400] on select "12 mois 18 mois 24 mois 30 mois 36 mois 42 mois 48 mois 60 mois Veuillez sélect…" at bounding box center [218, 395] width 270 height 44
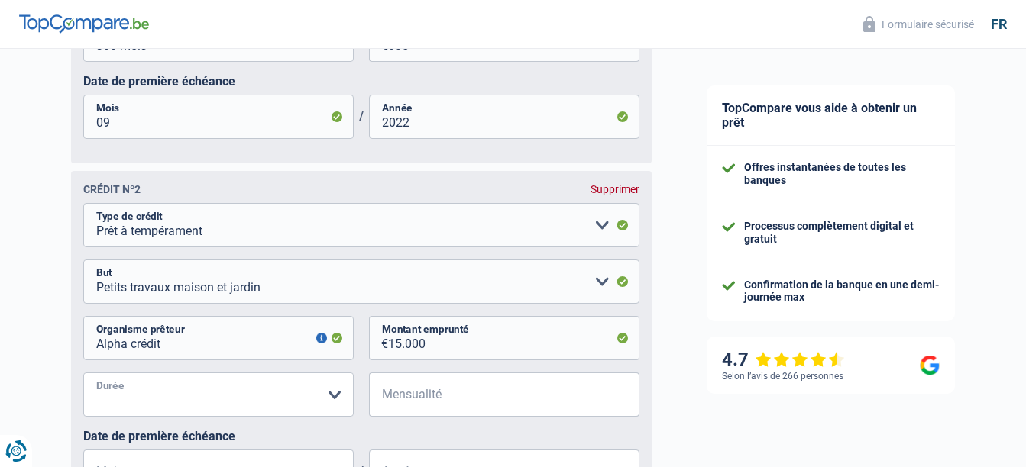
click at [335, 397] on select "12 mois 18 mois 24 mois 30 mois 36 mois 42 mois 48 mois 60 mois Veuillez sélect…" at bounding box center [218, 395] width 270 height 44
click at [332, 403] on select "12 mois 18 mois 24 mois 30 mois 36 mois 42 mois 48 mois 60 mois Veuillez sélect…" at bounding box center [218, 395] width 270 height 44
click at [271, 390] on select "12 mois 18 mois 24 mois 30 mois 36 mois 42 mois 48 mois 60 mois Veuillez sélect…" at bounding box center [218, 395] width 270 height 44
click at [425, 400] on input "Mensualité" at bounding box center [513, 395] width 251 height 44
type input "253"
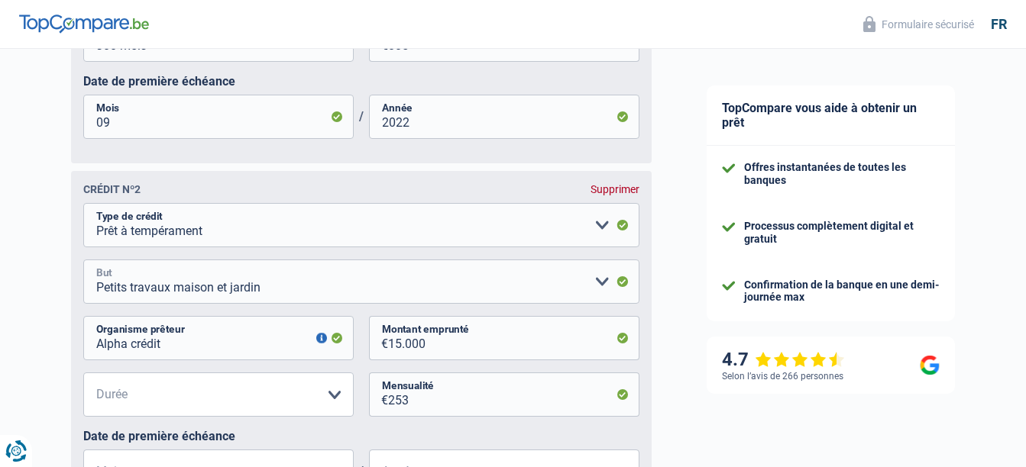
click at [600, 282] on select "Confort maison: meubles, textile, peinture, électroménager, outillage non-profe…" at bounding box center [361, 282] width 556 height 44
select select "loanRepayment"
click at [83, 265] on select "Confort maison: meubles, textile, peinture, électroménager, outillage non-profe…" at bounding box center [361, 282] width 556 height 44
click at [186, 400] on select "12 mois 18 mois 24 mois 30 mois 36 mois 42 mois 48 mois 60 mois Veuillez sélect…" at bounding box center [218, 395] width 270 height 44
select select "60"
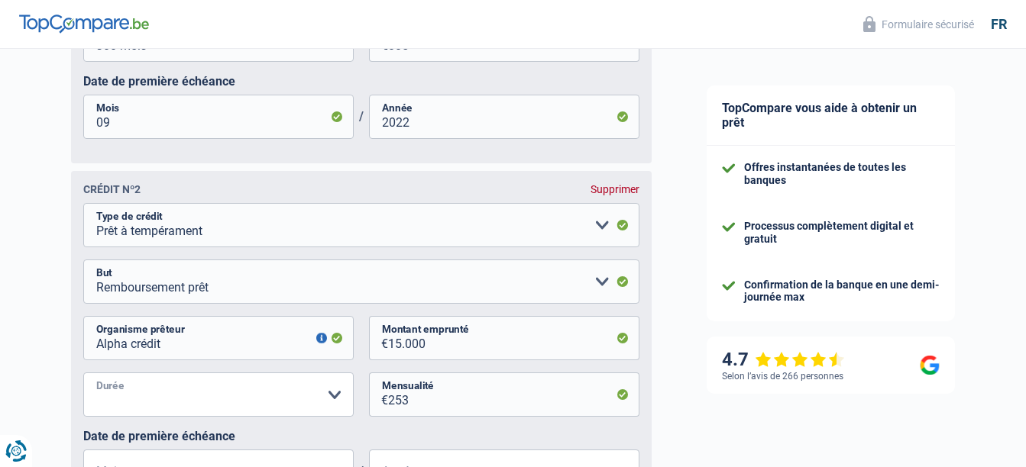
click at [83, 378] on select "12 mois 18 mois 24 mois 30 mois 36 mois 42 mois 48 mois 60 mois Veuillez sélect…" at bounding box center [218, 395] width 270 height 44
click at [600, 289] on select "Confort maison: meubles, textile, peinture, électroménager, outillage non-profe…" at bounding box center [361, 282] width 556 height 44
select select "smallWorks"
click at [83, 265] on select "Confort maison: meubles, textile, peinture, électroménager, outillage non-profe…" at bounding box center [361, 282] width 556 height 44
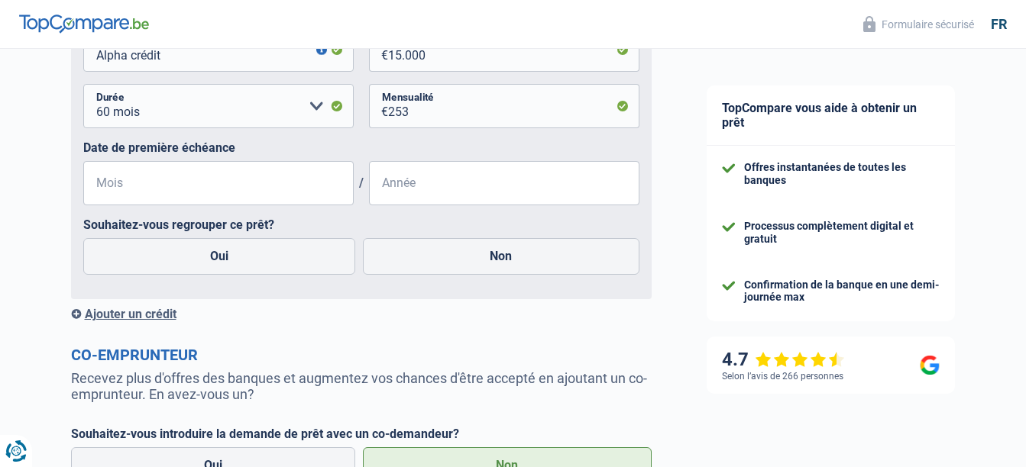
scroll to position [1390, 0]
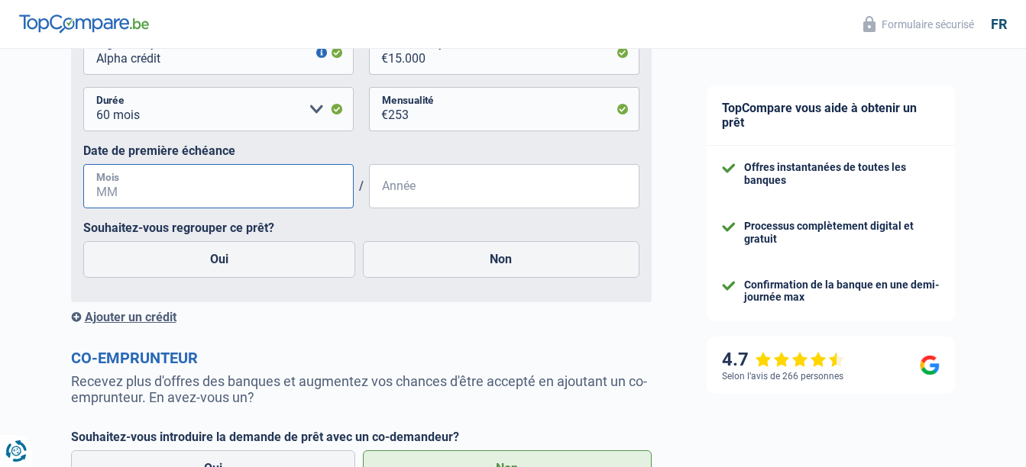
click at [223, 198] on input "Mois" at bounding box center [218, 186] width 270 height 44
type input "10"
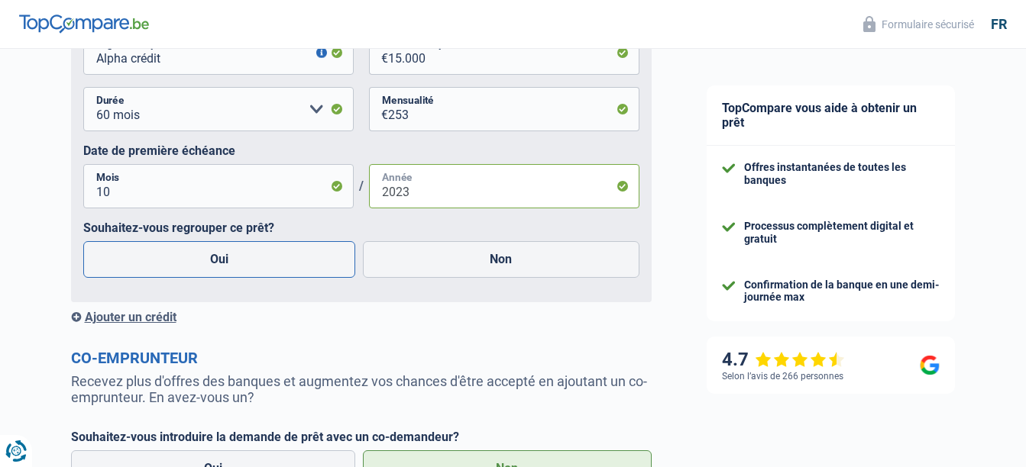
type input "2023"
click at [205, 257] on label "Oui" at bounding box center [219, 259] width 273 height 37
click at [205, 257] on input "Oui" at bounding box center [219, 259] width 273 height 37
radio input "true"
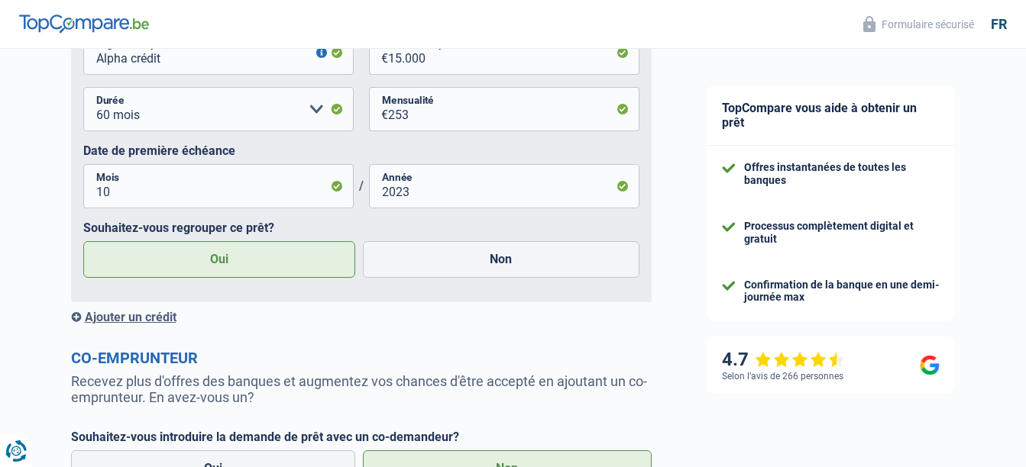
click at [99, 323] on div "Ajouter un crédit" at bounding box center [361, 317] width 581 height 15
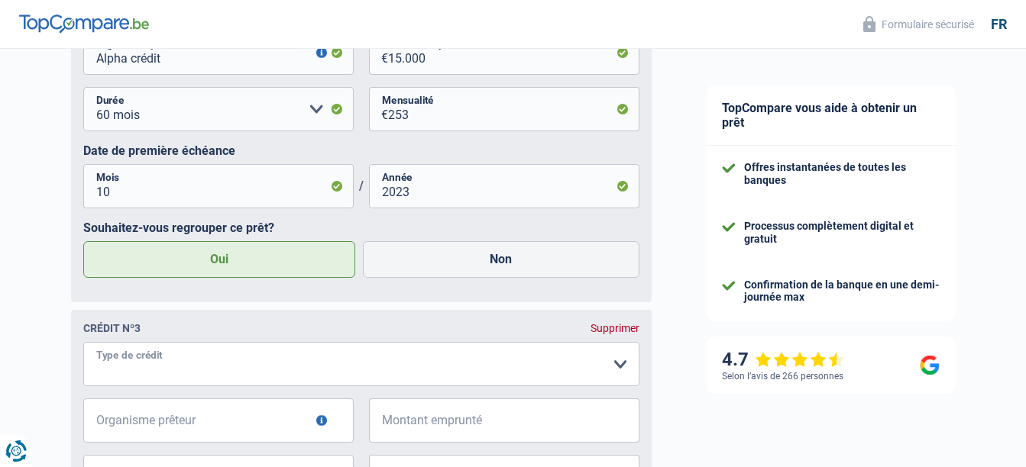
click at [163, 374] on select "Carte ou ouverture de crédit Prêt hypothécaire Vente à tempérament Prêt à tempé…" at bounding box center [361, 364] width 556 height 44
select select "cardOrCredit"
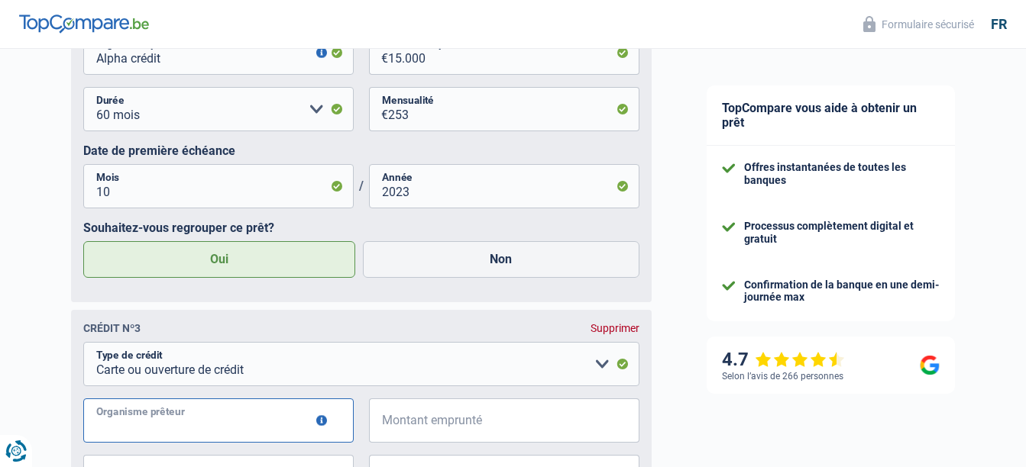
click at [165, 429] on input "Organisme prêteur" at bounding box center [218, 421] width 270 height 44
type input "Beobank"
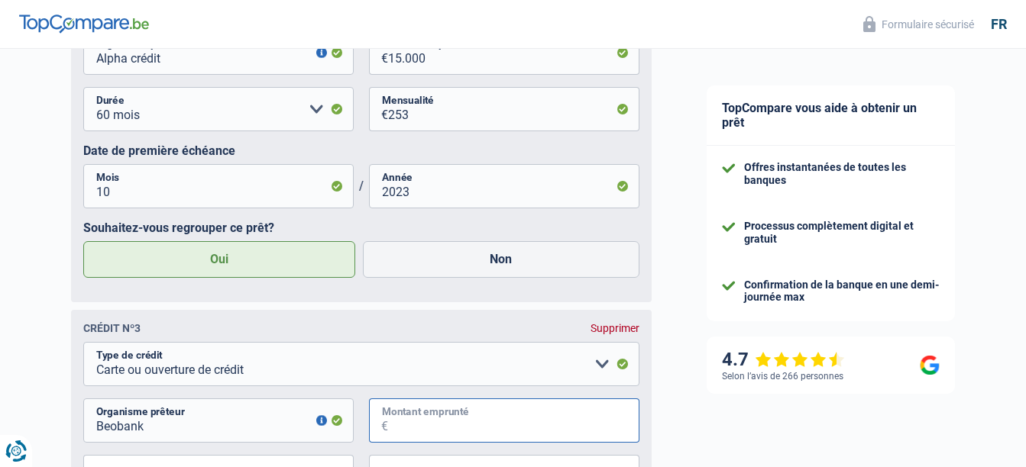
click at [392, 430] on input "Montant emprunté" at bounding box center [513, 421] width 251 height 44
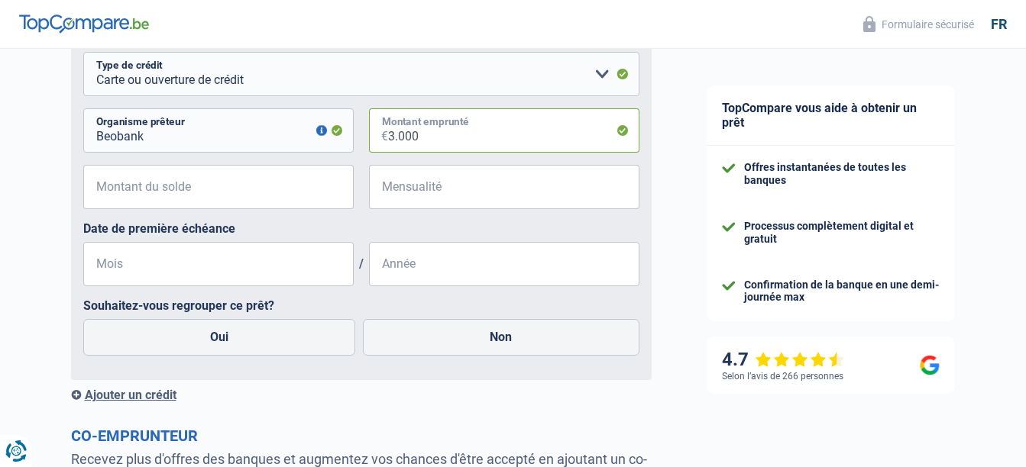
scroll to position [1795, 0]
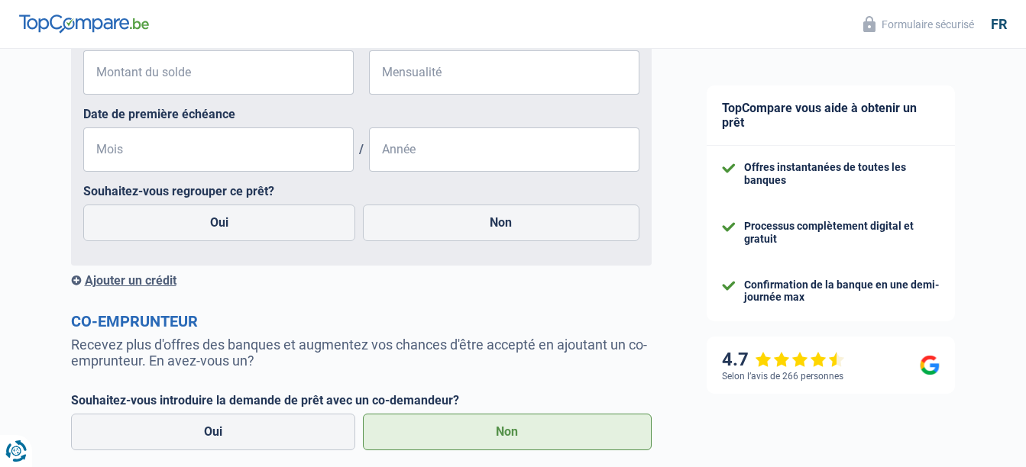
type input "3.000"
click at [271, 163] on input "Mois" at bounding box center [218, 150] width 270 height 44
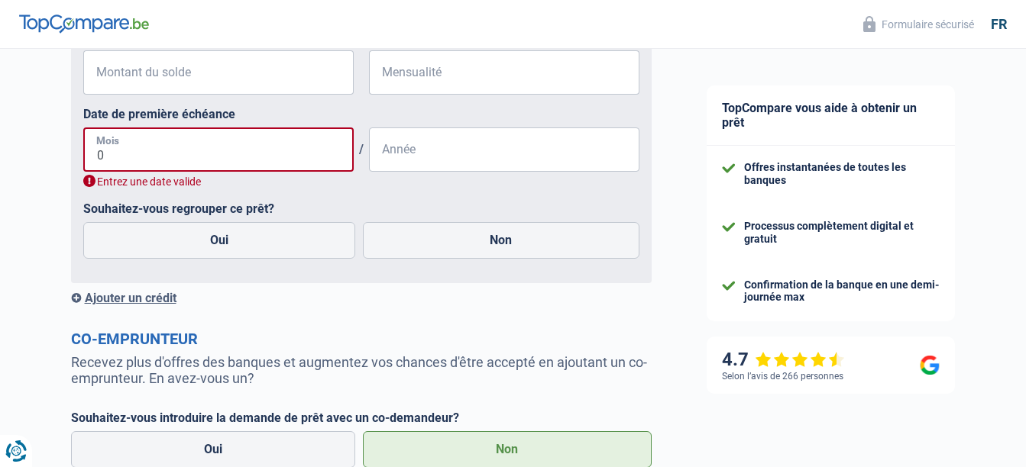
type input "09"
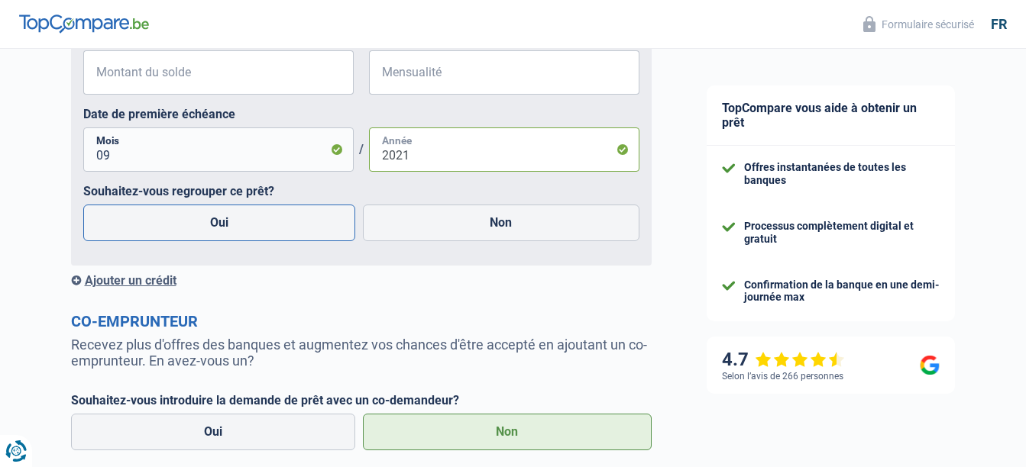
type input "2021"
click at [173, 235] on label "Oui" at bounding box center [219, 223] width 273 height 37
click at [173, 235] on input "Oui" at bounding box center [219, 223] width 273 height 37
radio input "true"
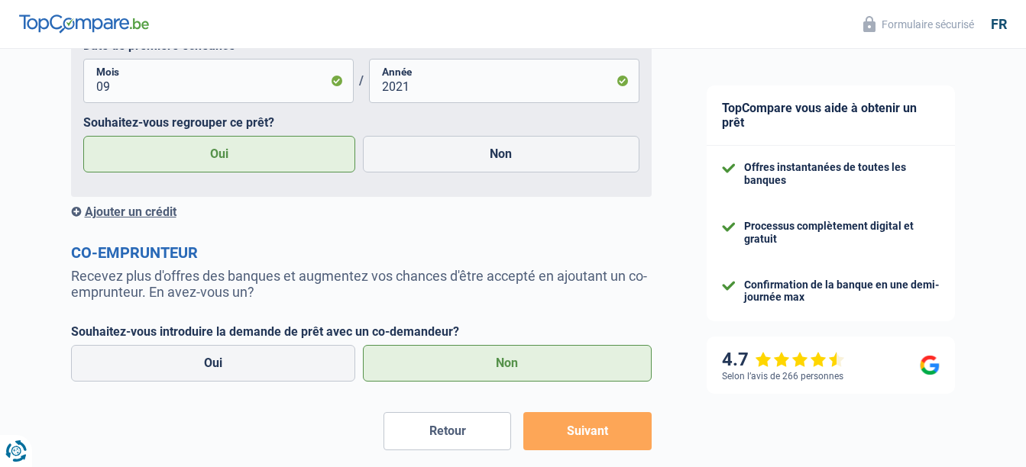
scroll to position [1944, 0]
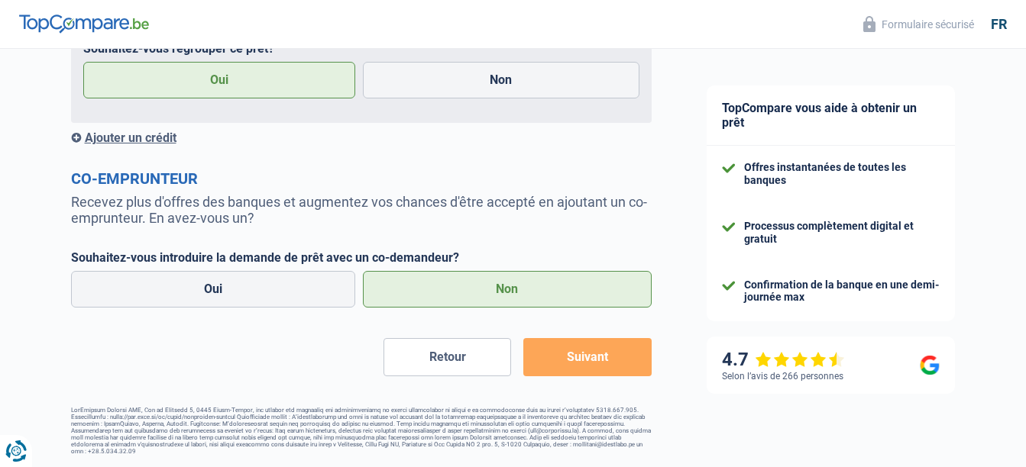
click at [155, 136] on div "Ajouter un crédit" at bounding box center [361, 138] width 581 height 15
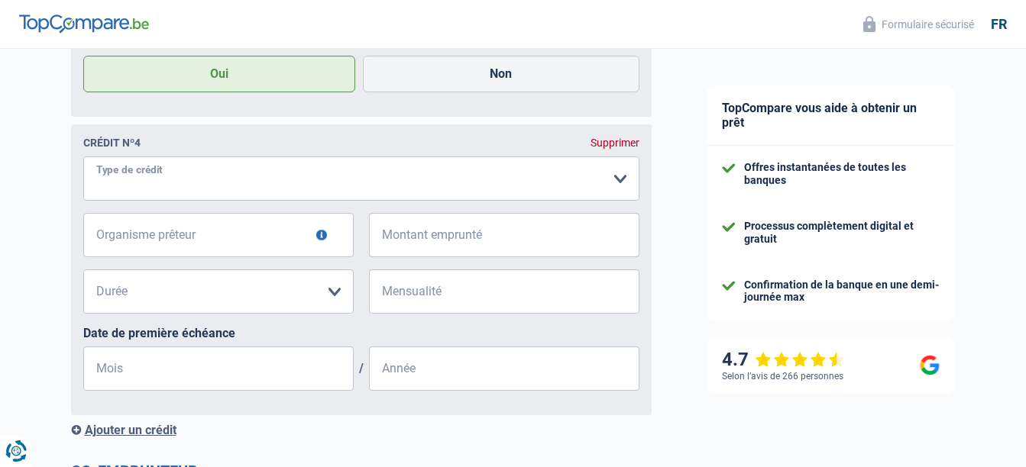
click at [167, 196] on select "Carte ou ouverture de crédit Prêt hypothécaire Vente à tempérament Prêt à tempé…" at bounding box center [361, 179] width 556 height 44
select select "cardOrCredit"
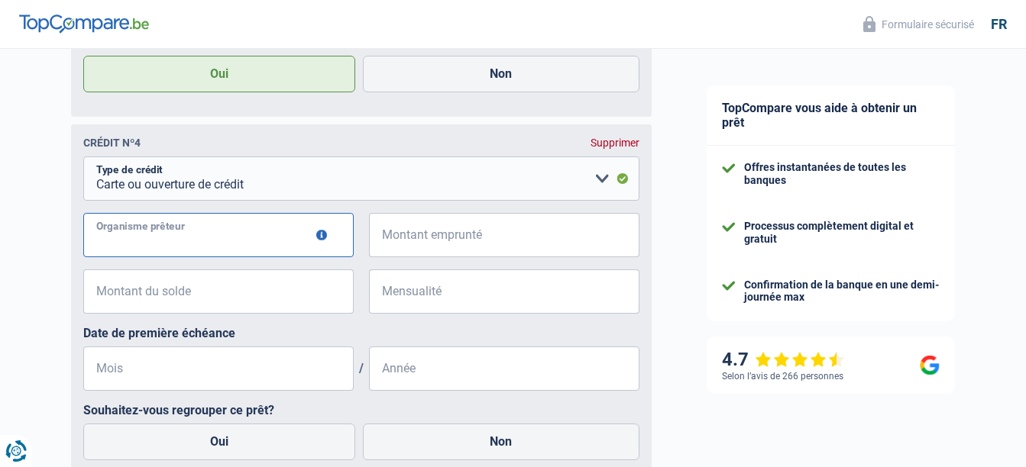
click at [162, 257] on input "Organisme prêteur" at bounding box center [218, 235] width 270 height 44
type input "Carrefour"
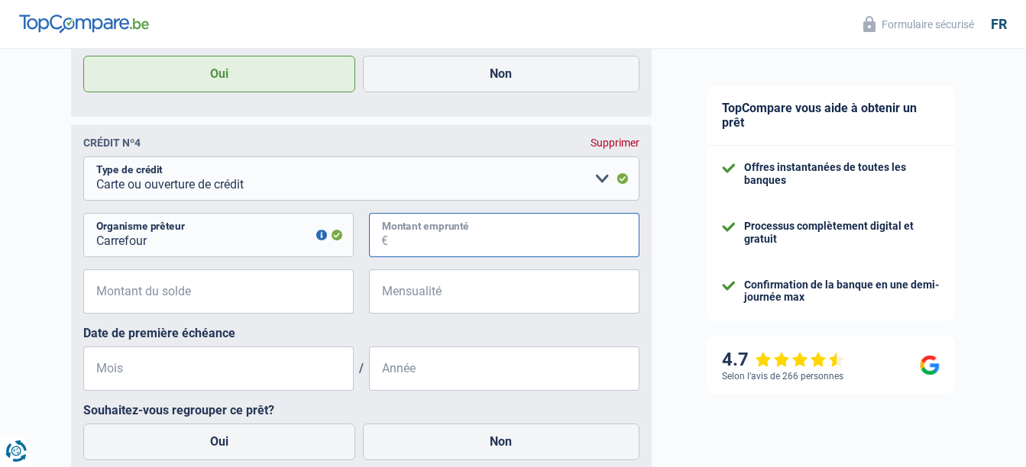
click at [402, 242] on input "Montant emprunté" at bounding box center [513, 235] width 251 height 44
type input "1.250"
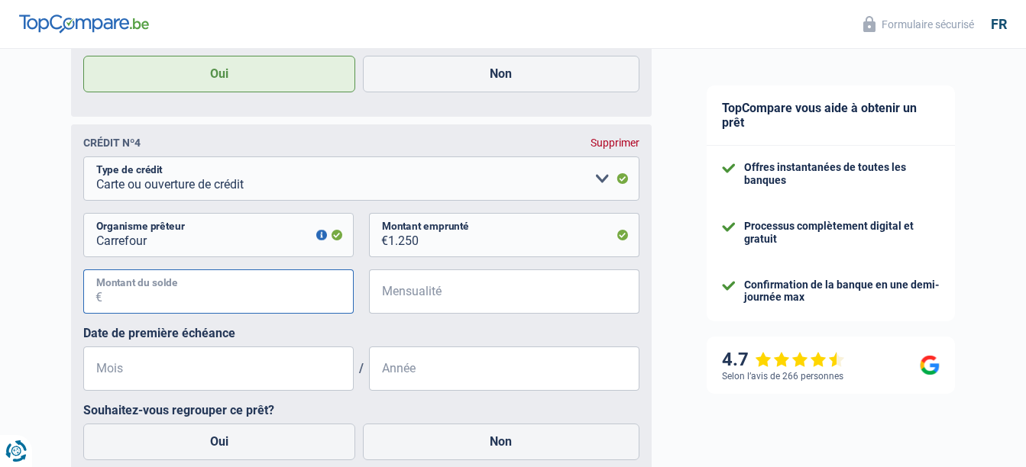
click at [295, 299] on input "Montant du solde" at bounding box center [227, 292] width 251 height 44
type input "500"
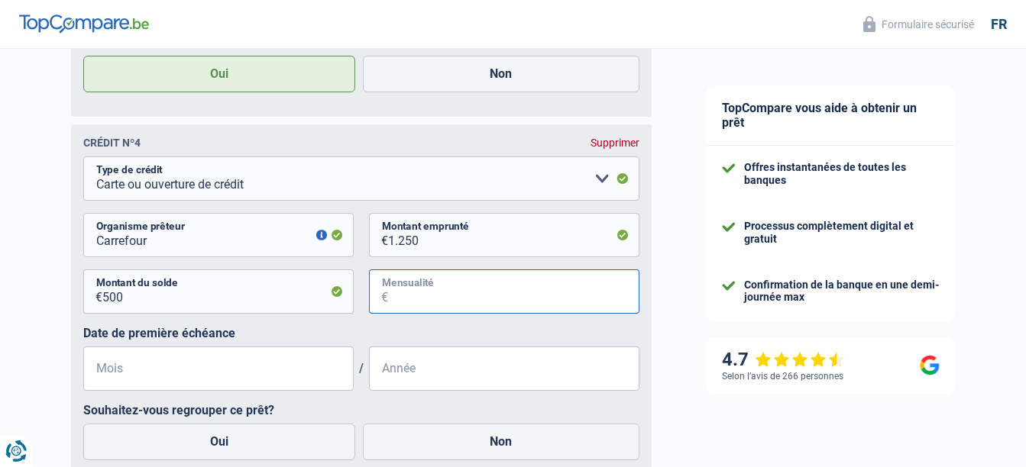
click at [464, 301] on input "Mensualité" at bounding box center [513, 292] width 251 height 44
type input "1"
type input "50"
click at [248, 387] on input "Mois" at bounding box center [218, 369] width 270 height 44
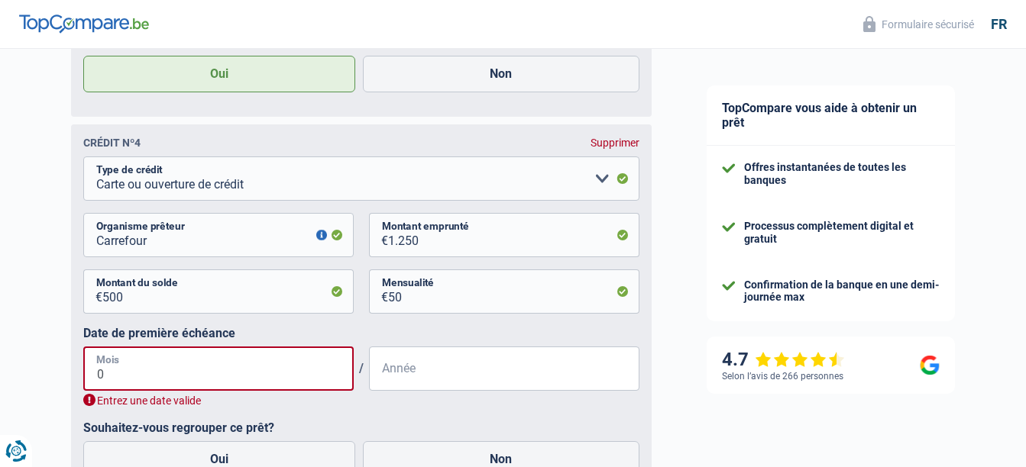
type input "07"
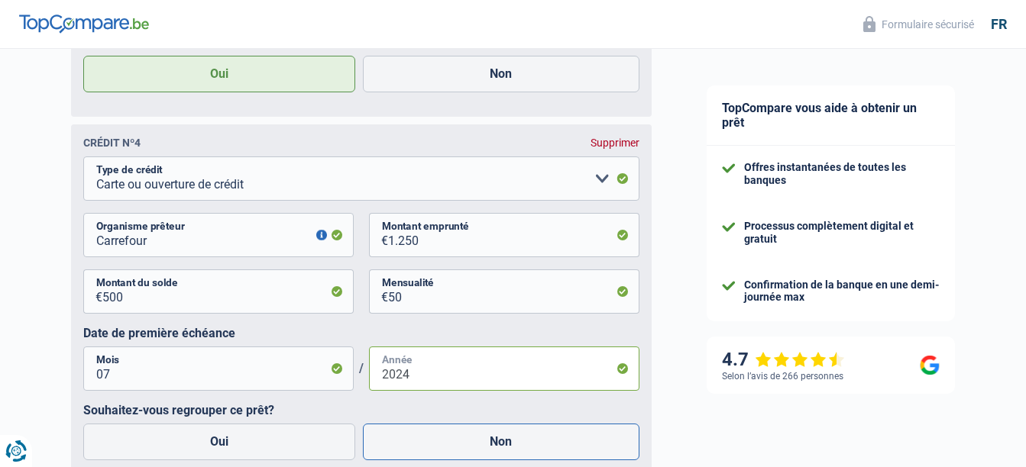
type input "2024"
click at [472, 457] on label "Non" at bounding box center [501, 442] width 277 height 37
click at [472, 457] on input "Non" at bounding box center [501, 442] width 277 height 37
radio input "true"
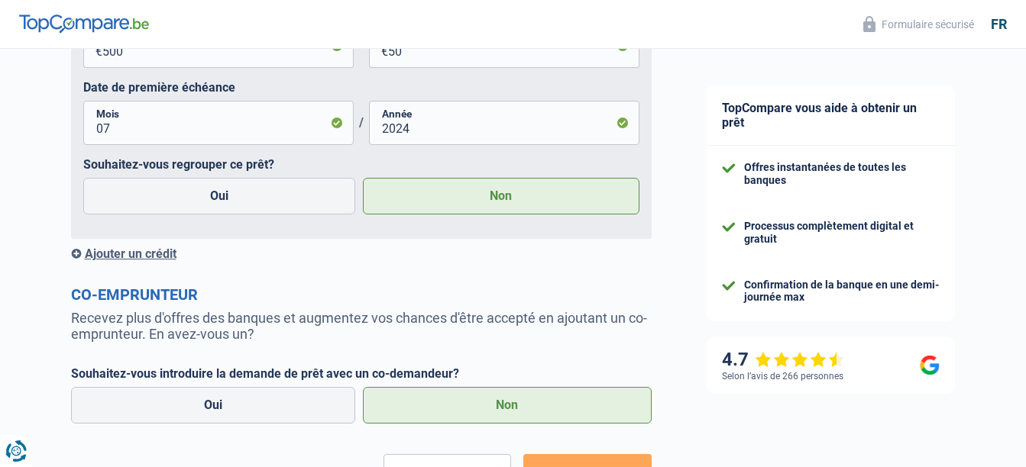
scroll to position [2313, 0]
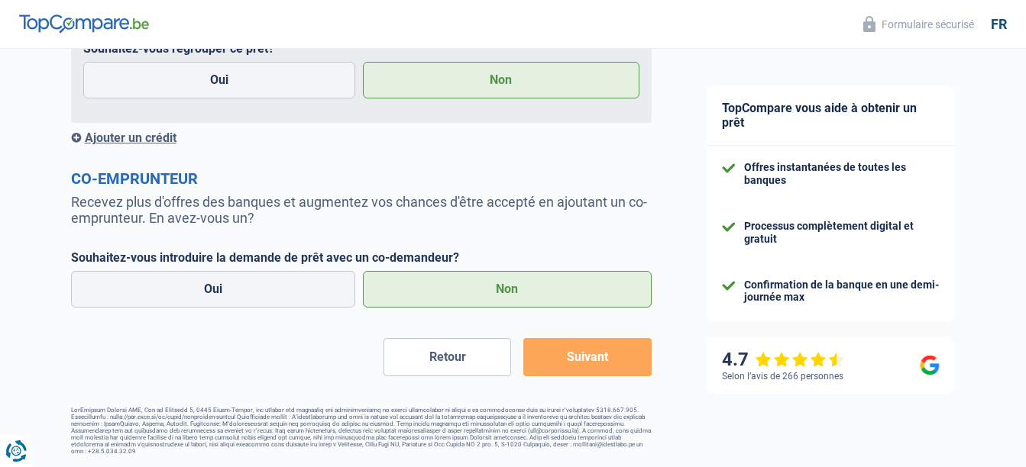
click at [616, 371] on button "Suivant" at bounding box center [587, 357] width 128 height 38
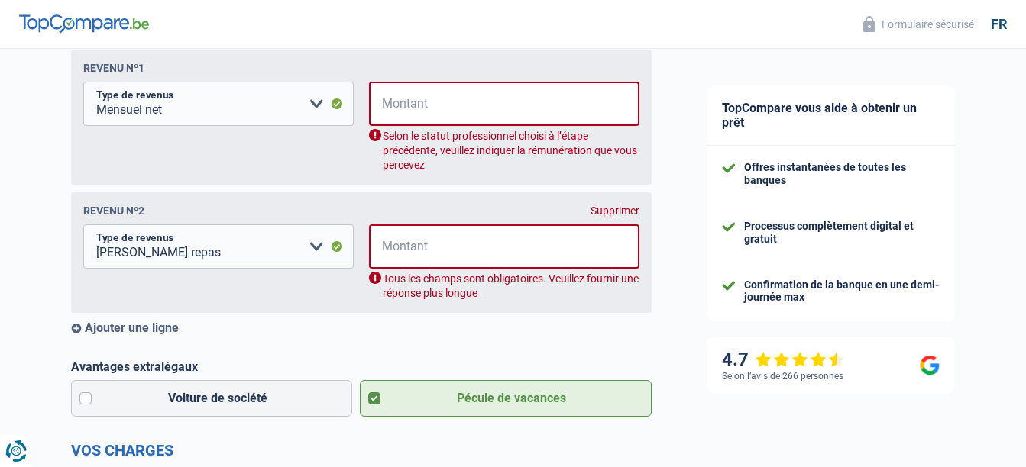
scroll to position [247, 0]
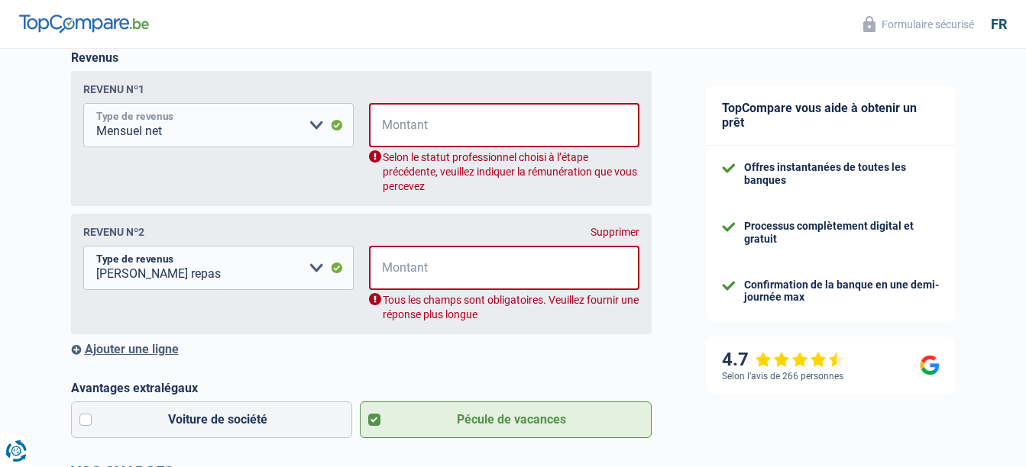
click at [315, 127] on select "Allocation d'handicap Allocations chômage Allocations familiales Chèques repas …" at bounding box center [218, 125] width 270 height 44
click at [83, 105] on select "Allocation d'handicap Allocations chômage Allocations familiales Chèques repas …" at bounding box center [218, 125] width 270 height 44
click at [414, 123] on input "Montant" at bounding box center [514, 125] width 251 height 44
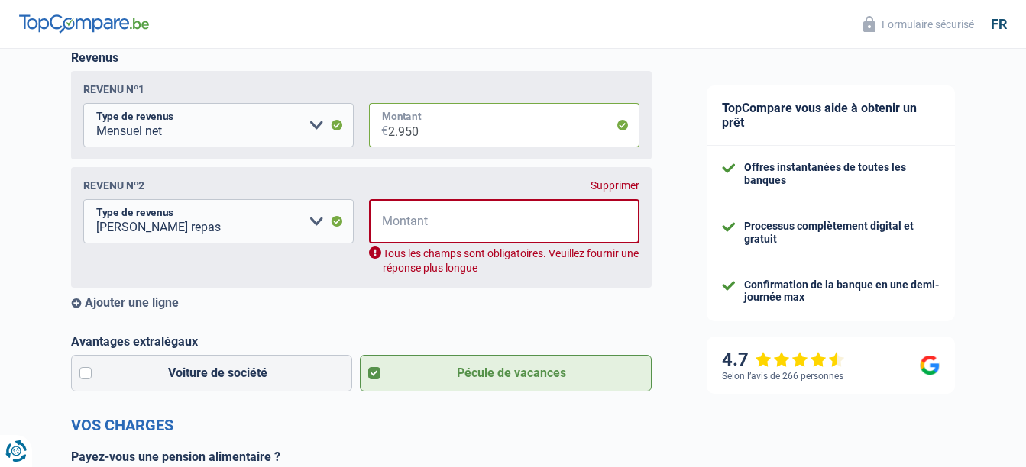
type input "2.950"
click at [399, 227] on input "Montant" at bounding box center [514, 221] width 251 height 44
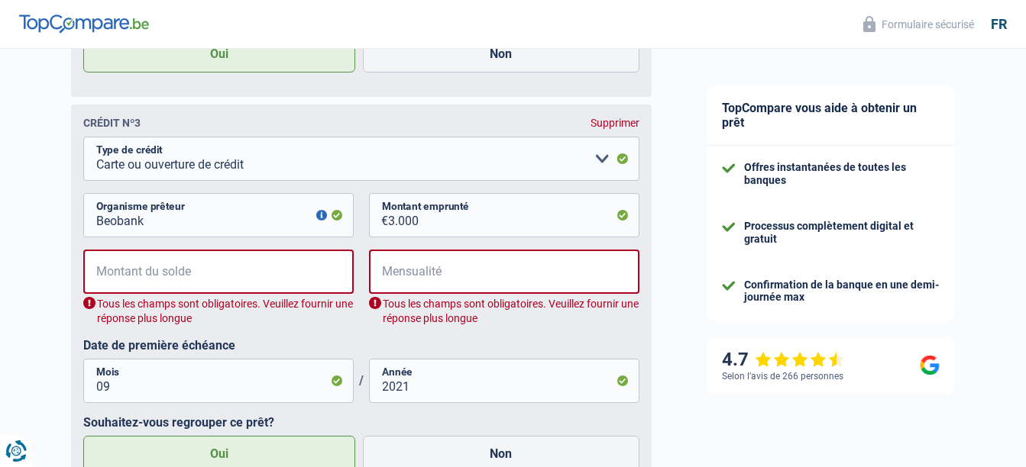
scroll to position [1588, 0]
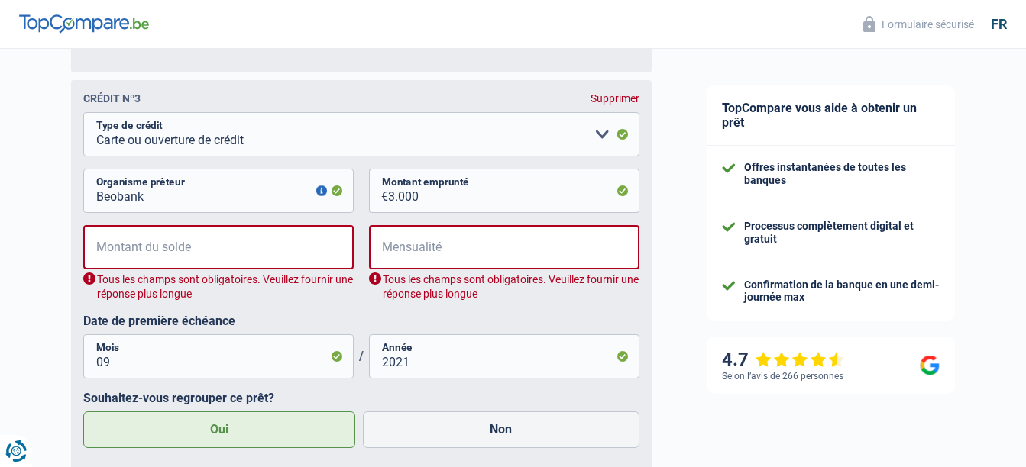
type input "168"
click at [173, 264] on input "Montant du solde" at bounding box center [228, 247] width 251 height 44
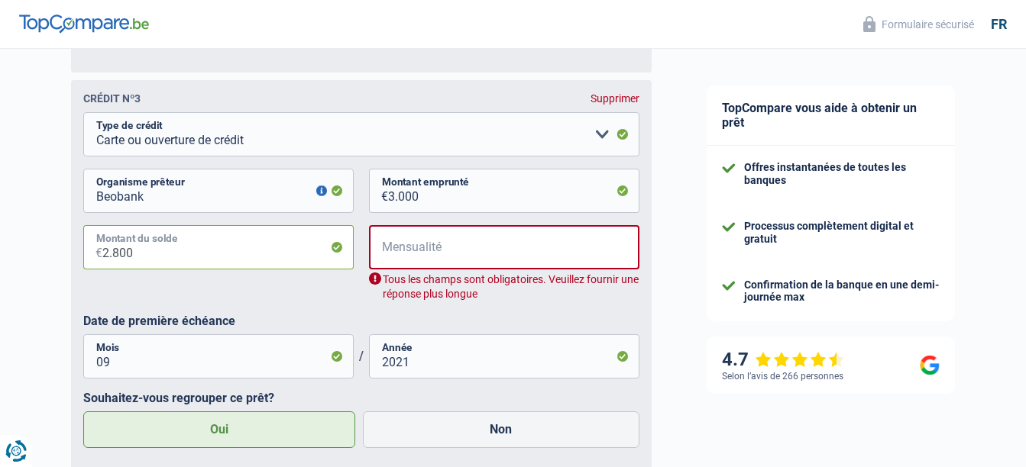
type input "2.800"
click at [401, 257] on input "Mensualité" at bounding box center [514, 247] width 251 height 44
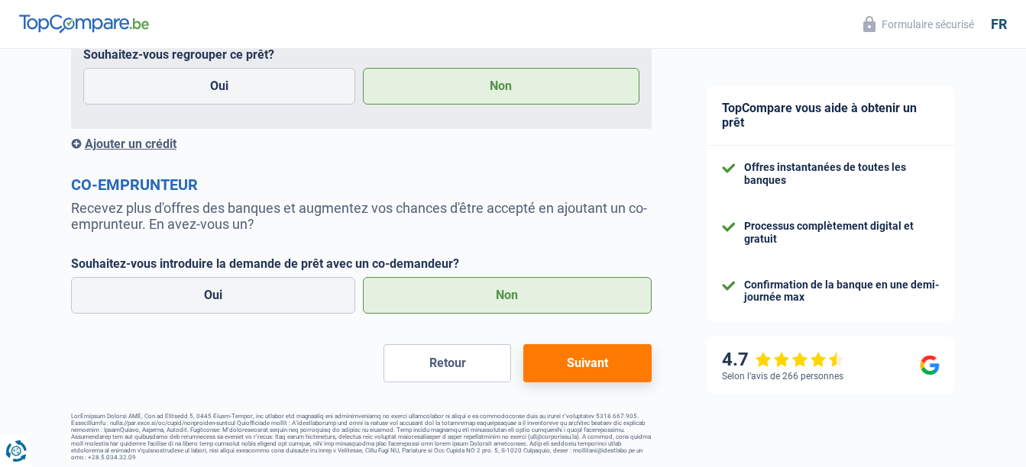
scroll to position [2281, 0]
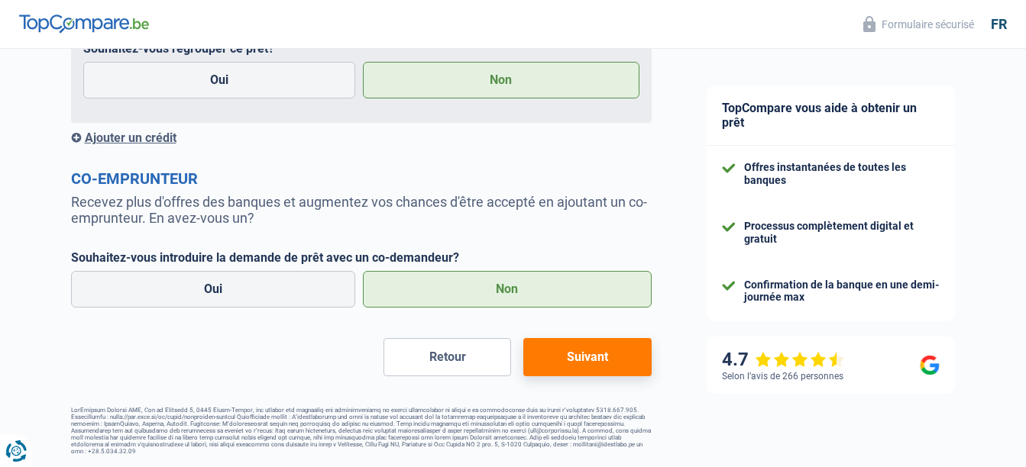
type input "160"
click at [604, 351] on button "Suivant" at bounding box center [587, 357] width 128 height 38
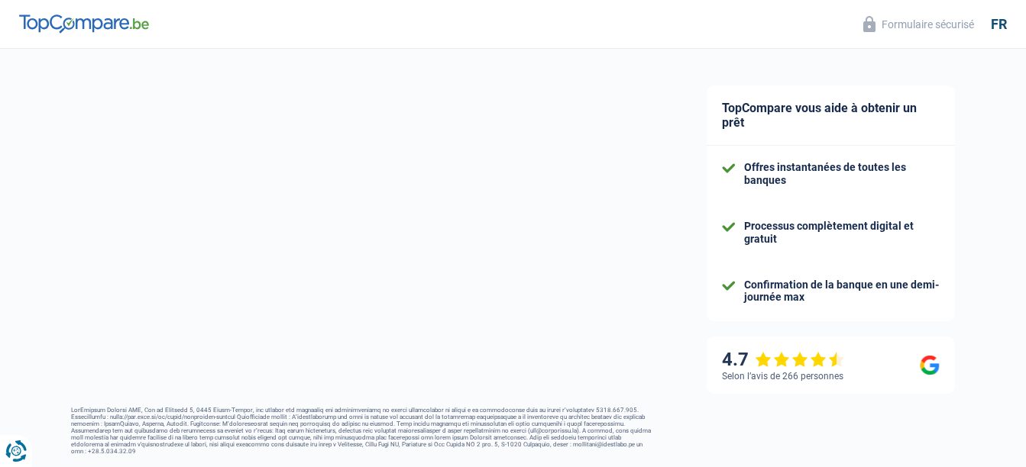
select select "refinancing"
select select "60"
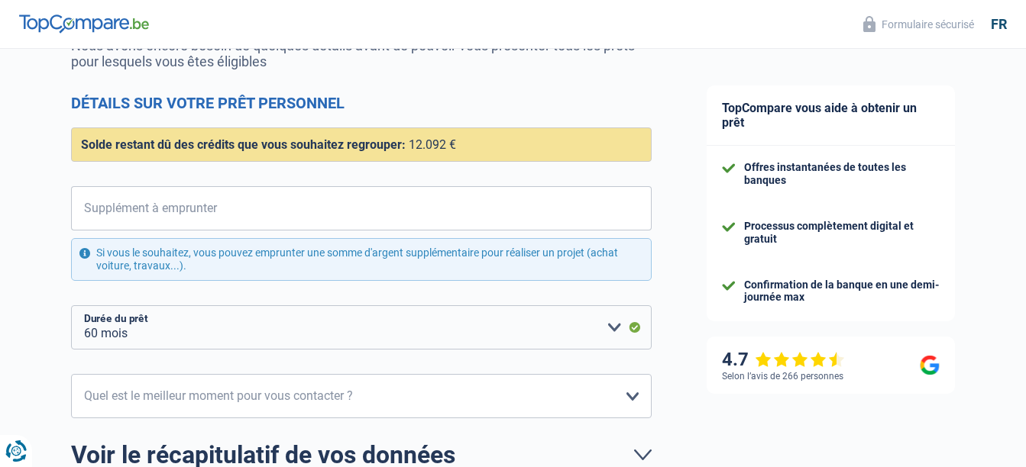
scroll to position [167, 0]
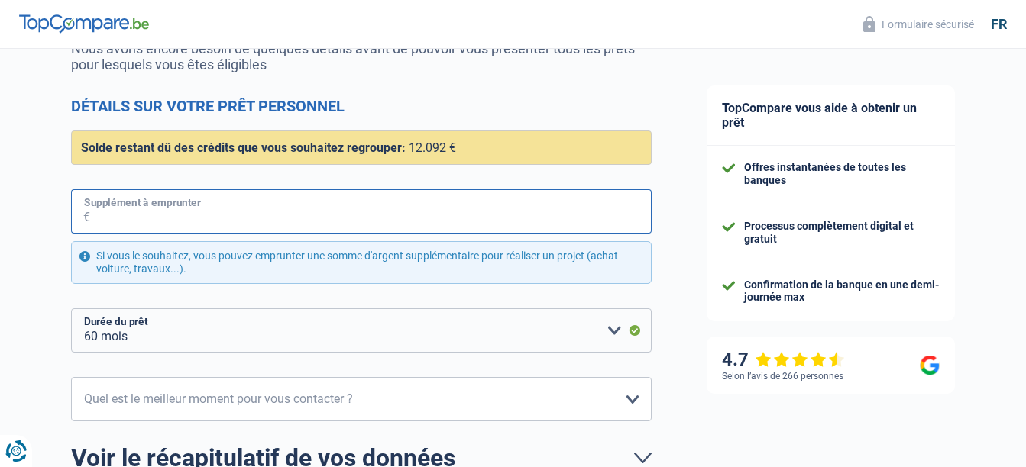
click at [503, 209] on input "Supplément à emprunter" at bounding box center [370, 211] width 561 height 44
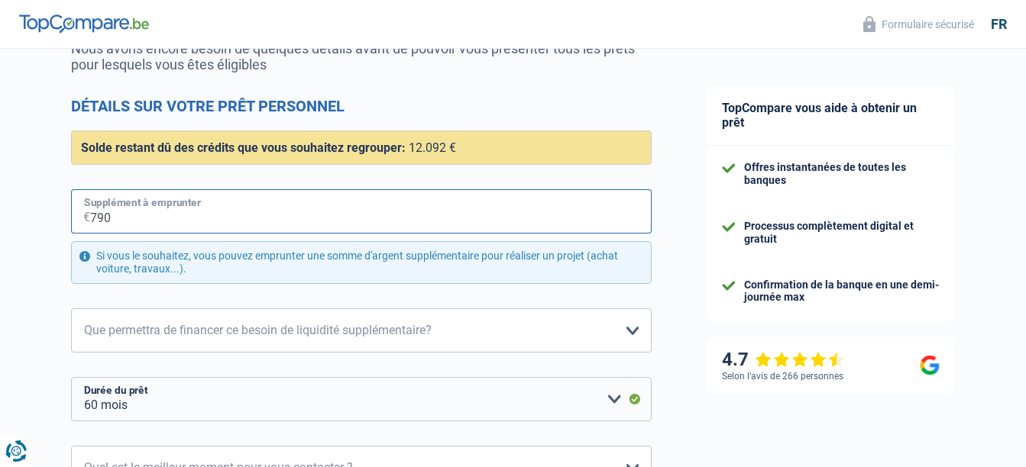
type input "7.900"
select select "84"
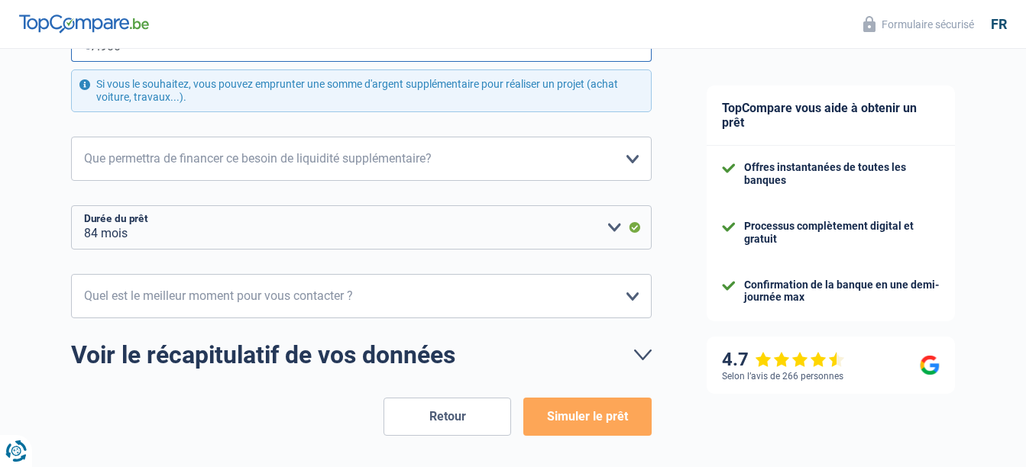
scroll to position [351, 0]
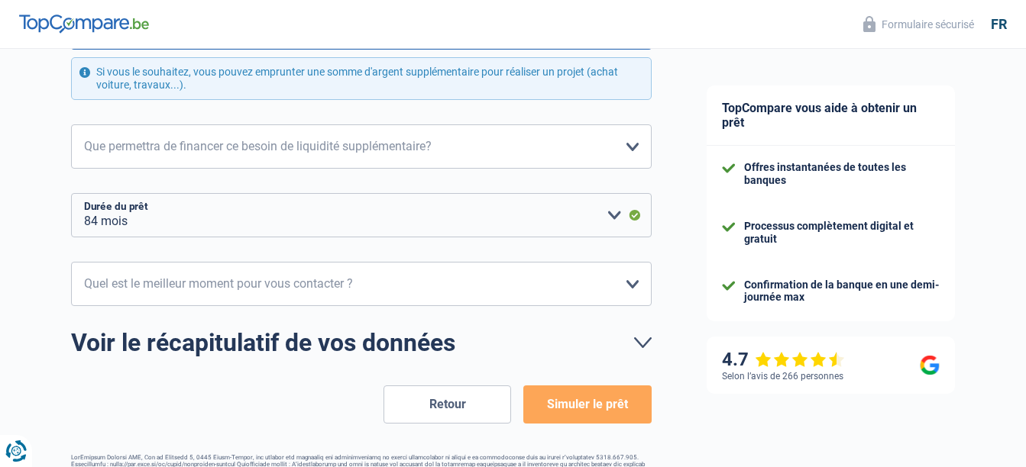
type input "7.900"
click at [612, 218] on select "12 mois 18 mois 24 mois 30 mois 36 mois 42 mois 48 mois 60 mois 72 mois 84 mois…" at bounding box center [361, 215] width 581 height 44
click at [71, 194] on select "12 mois 18 mois 24 mois 30 mois 36 mois 42 mois 48 mois 60 mois 72 mois 84 mois…" at bounding box center [361, 215] width 581 height 44
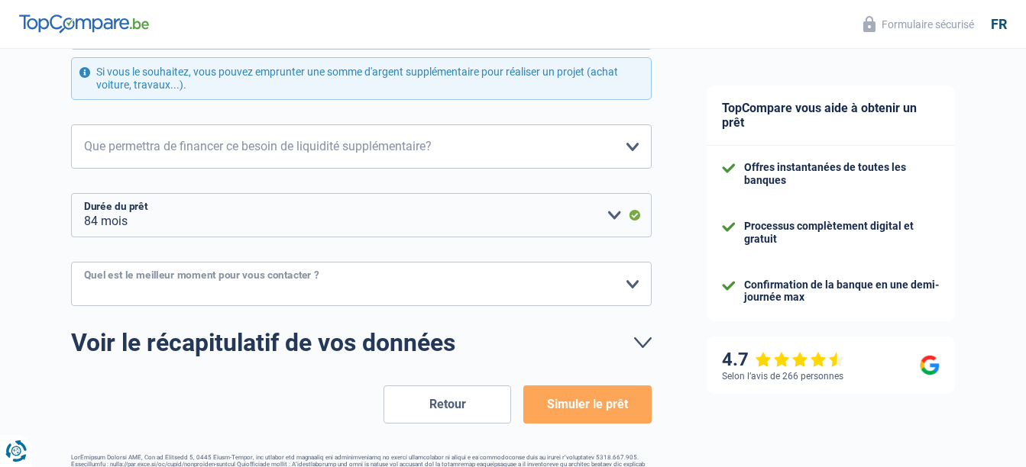
click at [517, 280] on select "10h-12h 12h-14h 14h-16h 16h-18h Veuillez sélectionner une option" at bounding box center [361, 284] width 581 height 44
select select "10-12"
click at [71, 263] on select "10h-12h 12h-14h 14h-16h 16h-18h Veuillez sélectionner une option" at bounding box center [361, 284] width 581 height 44
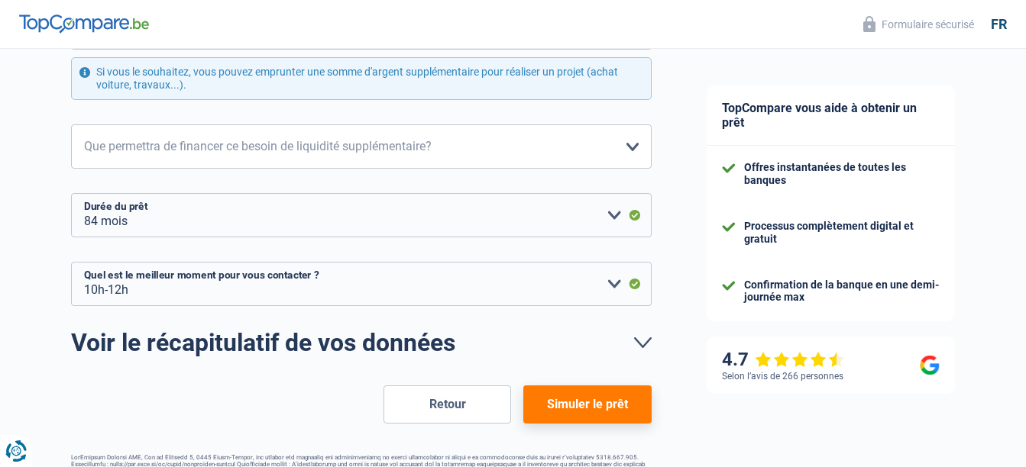
click at [592, 400] on button "Simuler le prêt" at bounding box center [587, 405] width 128 height 38
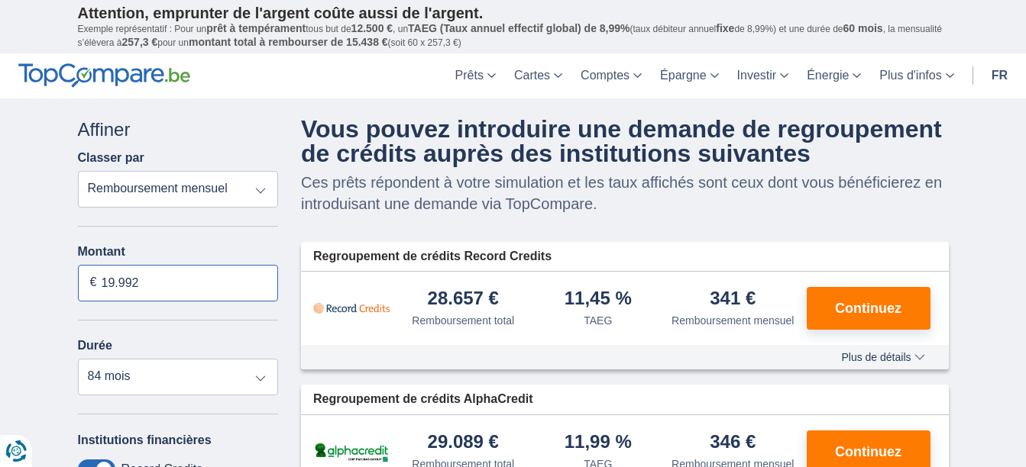
drag, startPoint x: 144, startPoint y: 285, endPoint x: 70, endPoint y: 283, distance: 73.4
click at [70, 283] on div "Annuler Filtres Affiner Classer par Remboursement total TAEG Remboursement mens…" at bounding box center [178, 408] width 224 height 583
drag, startPoint x: 70, startPoint y: 283, endPoint x: 160, endPoint y: 279, distance: 90.2
click at [160, 279] on input "19.992" at bounding box center [178, 283] width 201 height 37
click at [152, 282] on input "19.992" at bounding box center [178, 283] width 201 height 37
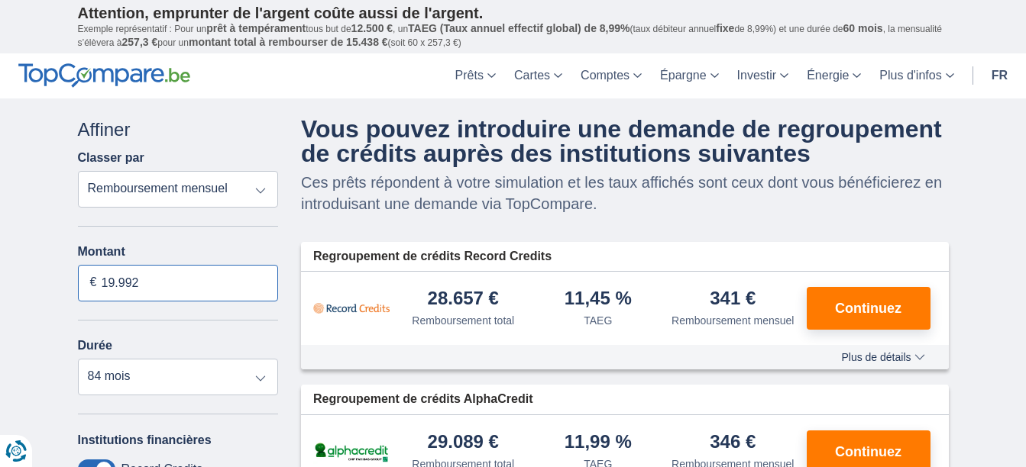
click at [138, 282] on input "19.992" at bounding box center [178, 283] width 201 height 37
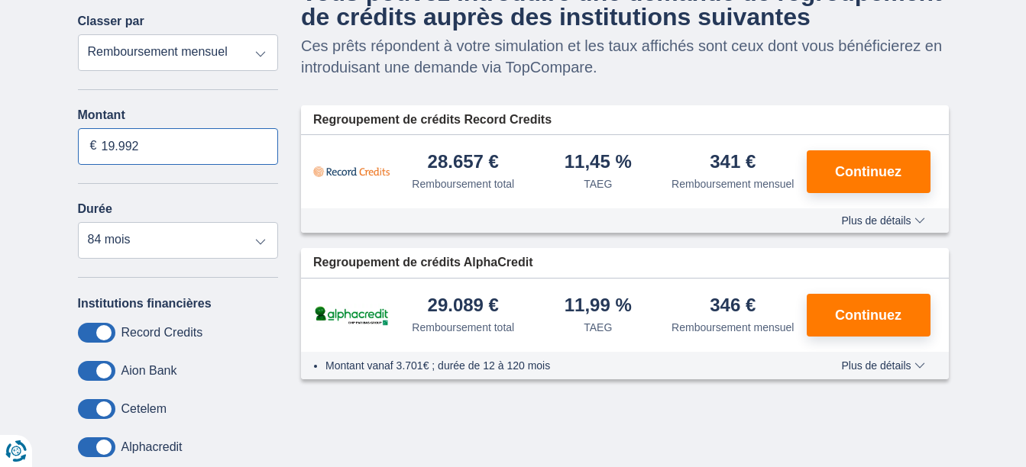
scroll to position [139, 0]
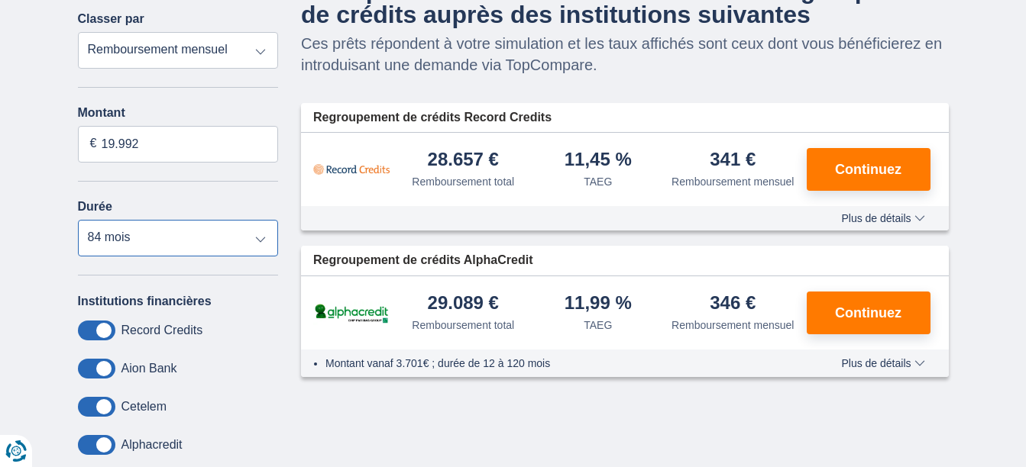
click at [265, 237] on select "12 mois 18 mois 24 mois 30 mois 36 mois 42 mois 48 mois 60 mois 72 mois 84 mois" at bounding box center [178, 238] width 201 height 37
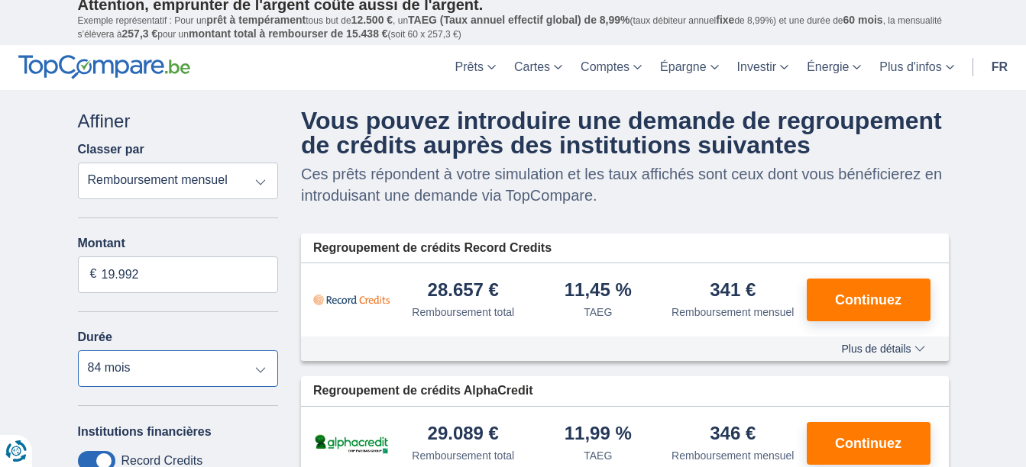
scroll to position [0, 0]
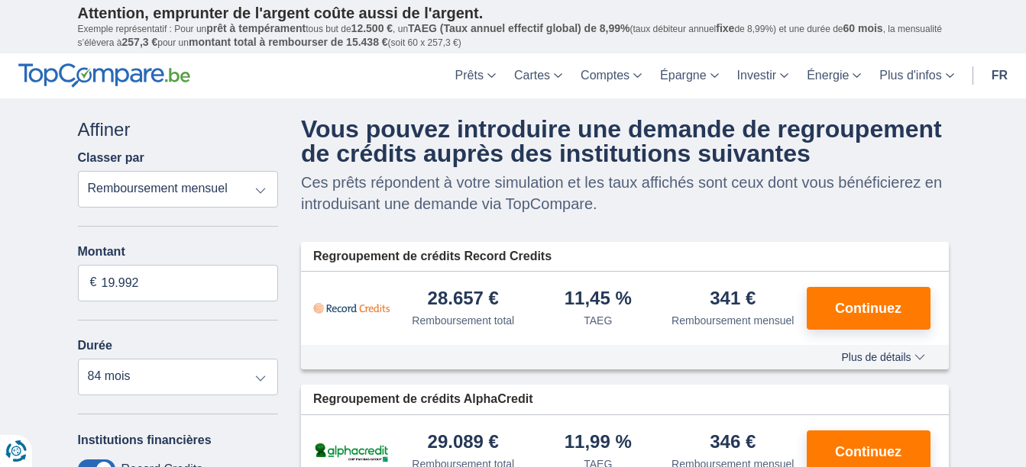
click at [163, 260] on div "Montant 19.992 €" at bounding box center [178, 273] width 201 height 57
click at [153, 280] on input "19.992" at bounding box center [178, 283] width 201 height 37
click at [850, 311] on span "Continuez" at bounding box center [868, 309] width 66 height 14
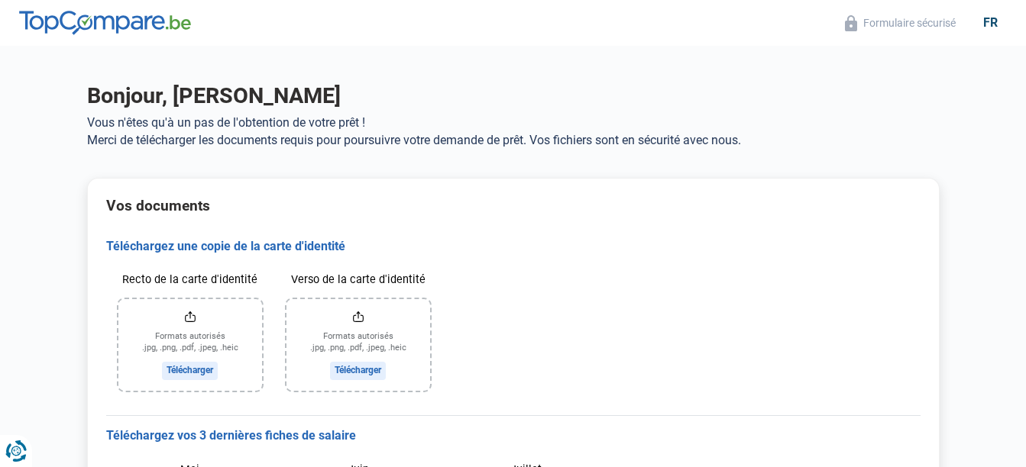
click at [195, 363] on input "Recto de la carte d'identité" at bounding box center [190, 345] width 144 height 92
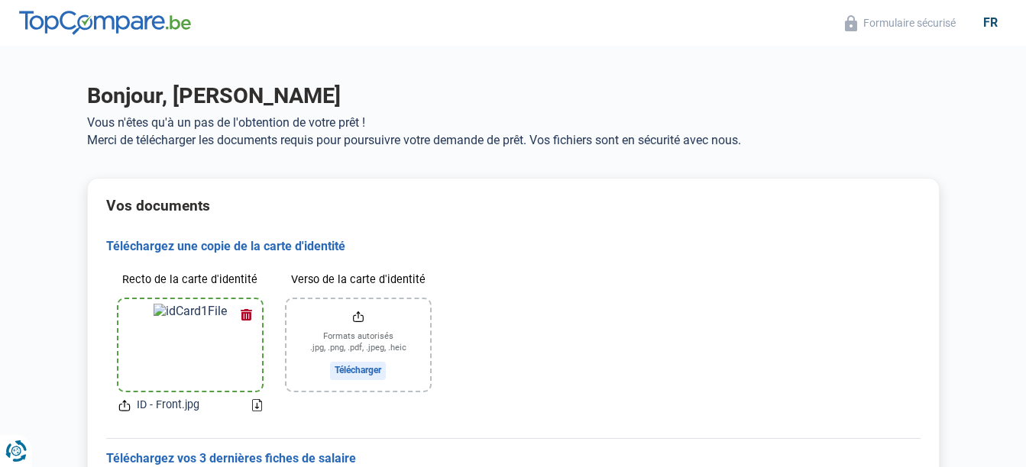
click at [363, 355] on input "Verso de la carte d'identité" at bounding box center [358, 345] width 144 height 92
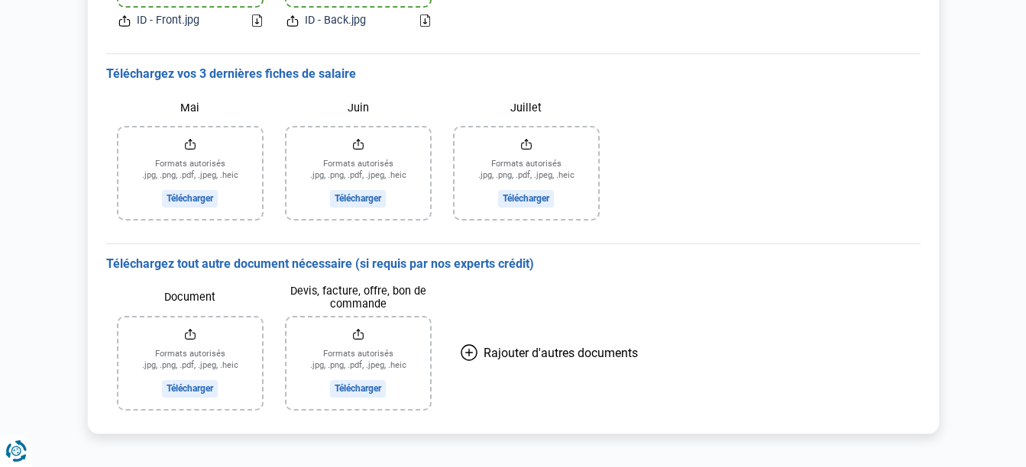
scroll to position [396, 0]
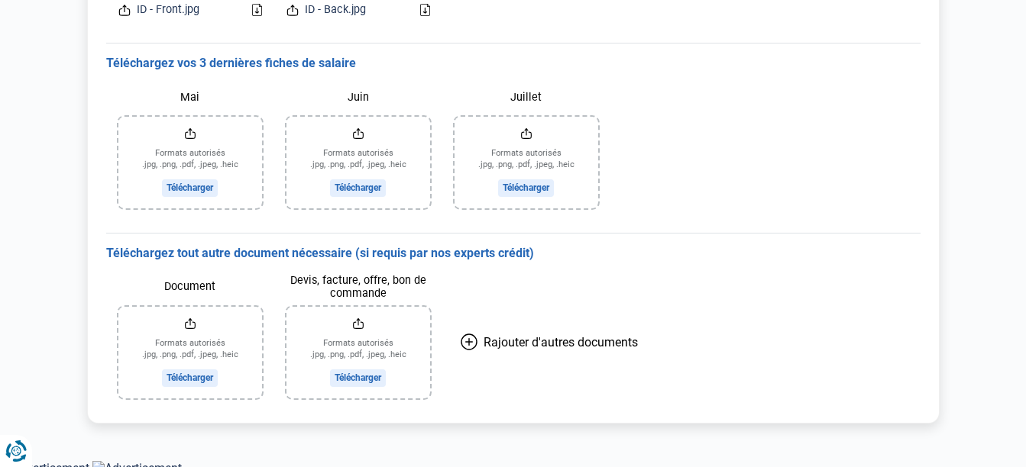
click at [577, 154] on input "Juillet" at bounding box center [526, 163] width 144 height 92
click at [518, 177] on input "Juillet" at bounding box center [526, 163] width 144 height 92
click at [191, 179] on input "Mai" at bounding box center [190, 163] width 144 height 92
click at [361, 176] on input "Juin" at bounding box center [358, 163] width 144 height 92
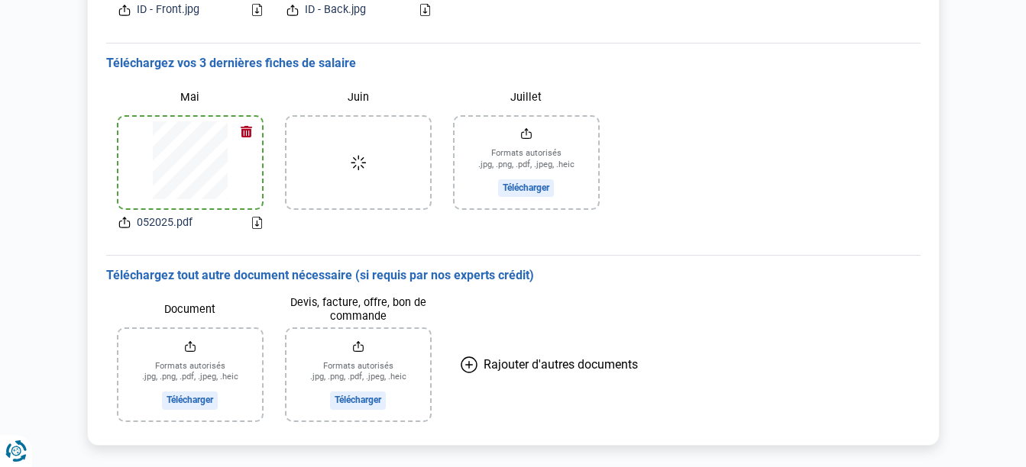
click at [539, 152] on input "Juillet" at bounding box center [526, 163] width 144 height 92
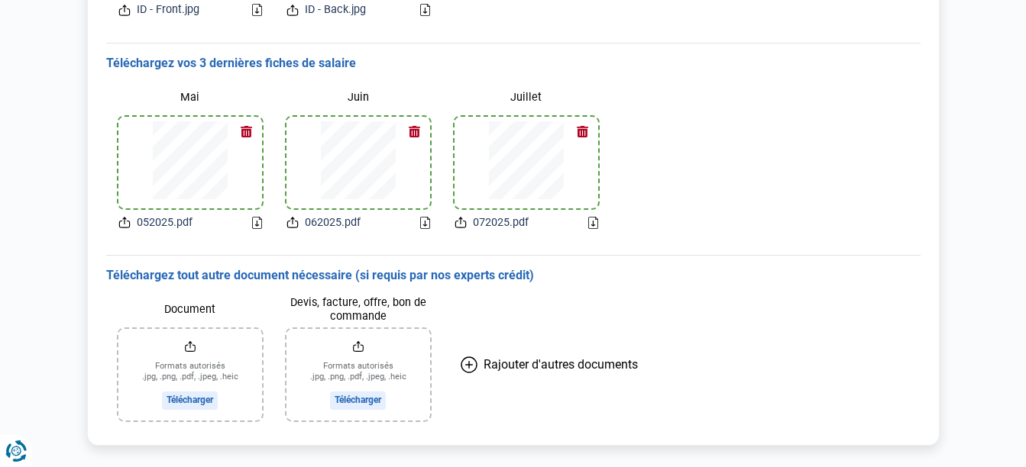
scroll to position [427, 0]
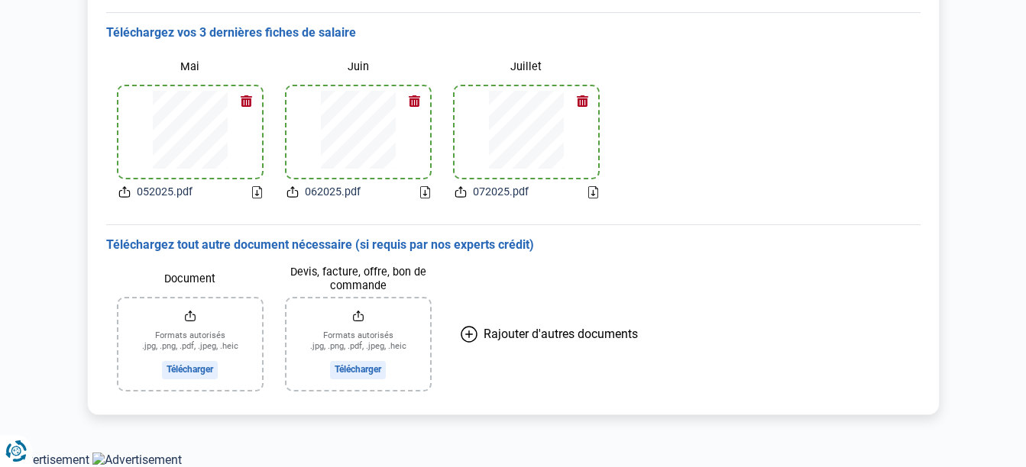
drag, startPoint x: 1032, startPoint y: 320, endPoint x: 1008, endPoint y: 13, distance: 308.0
click at [1008, 13] on main "Bonjour, Jennifer Makuba Ngalula Vous n'êtes qu'à un pas de l'obtention de votr…" at bounding box center [513, 36] width 1026 height 833
click at [357, 367] on input "Devis, facture, offre, bon de commande" at bounding box center [358, 345] width 144 height 92
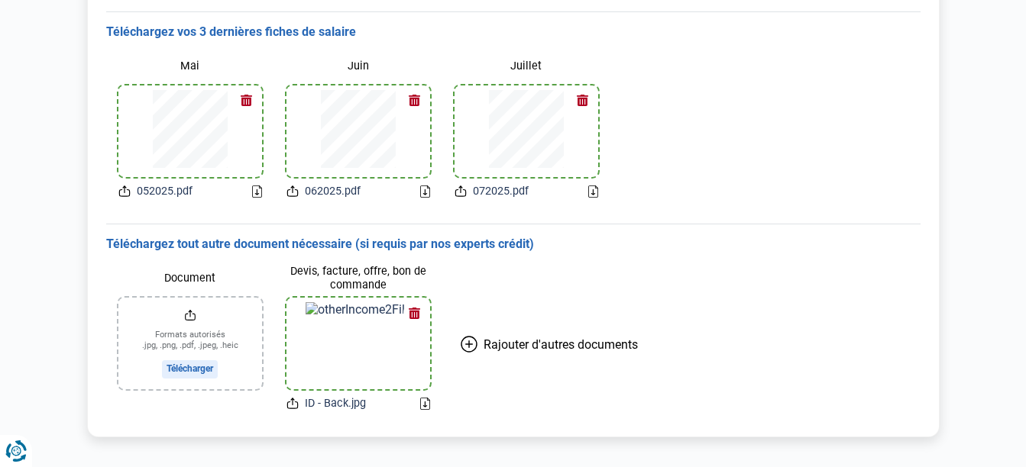
click at [251, 334] on input "Document" at bounding box center [190, 344] width 144 height 92
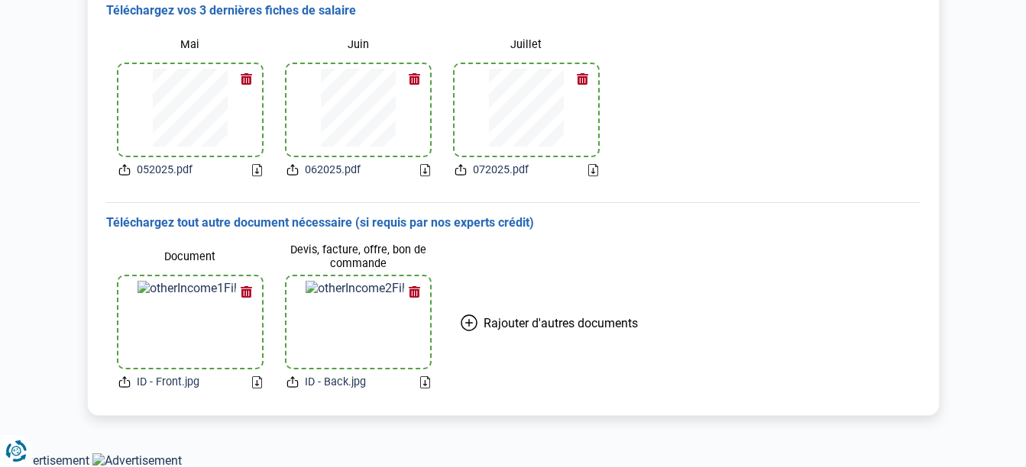
scroll to position [450, 0]
click at [469, 321] on icon at bounding box center [469, 322] width 0 height 7
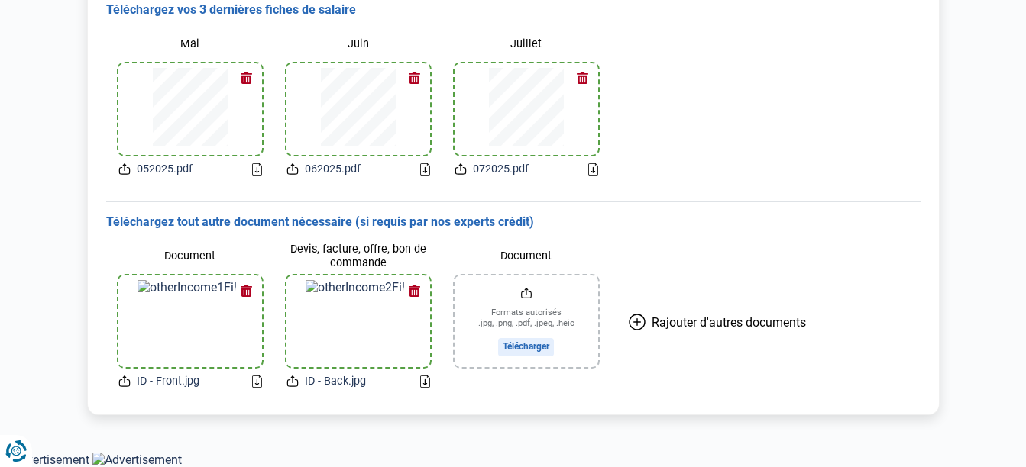
click at [466, 258] on label "Document" at bounding box center [526, 256] width 144 height 27
click at [466, 276] on input "Document" at bounding box center [526, 322] width 144 height 92
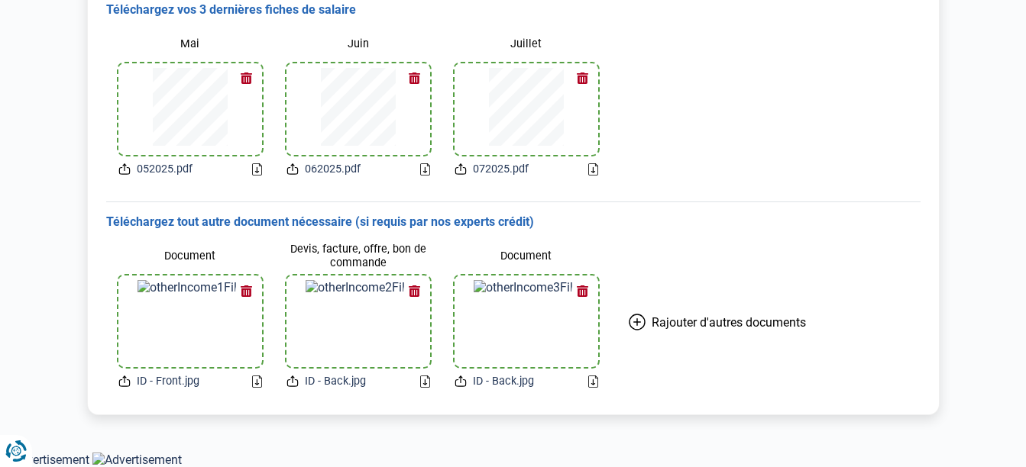
click at [581, 289] on button "button" at bounding box center [582, 291] width 23 height 23
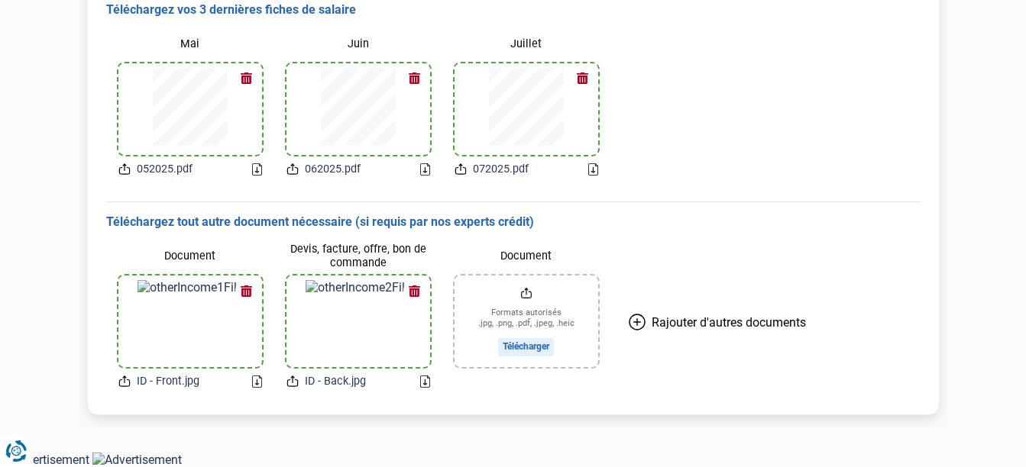
click at [682, 264] on button "Rajouter d'autres documents" at bounding box center [717, 323] width 214 height 160
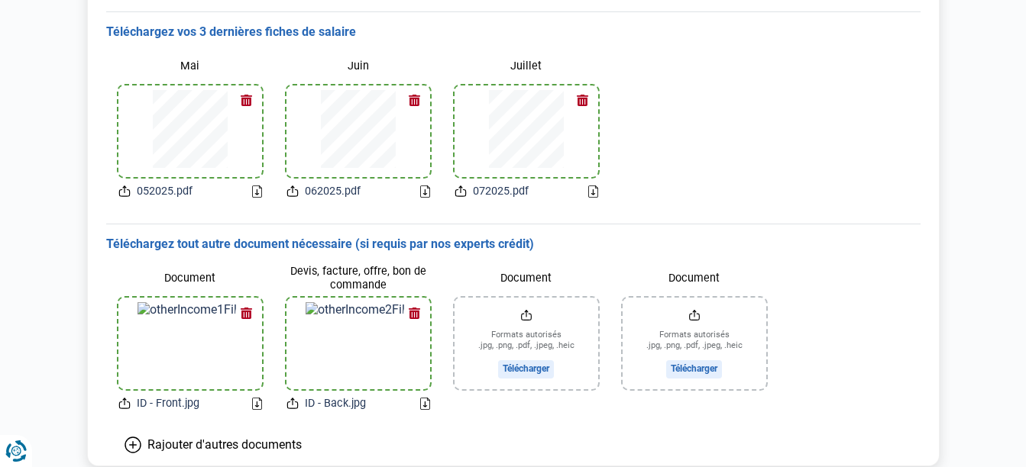
scroll to position [28, 0]
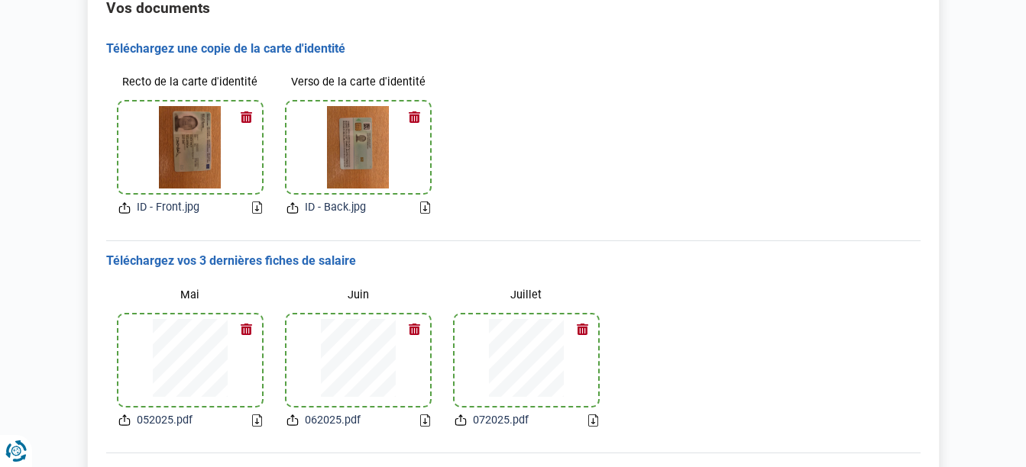
scroll to position [205, 0]
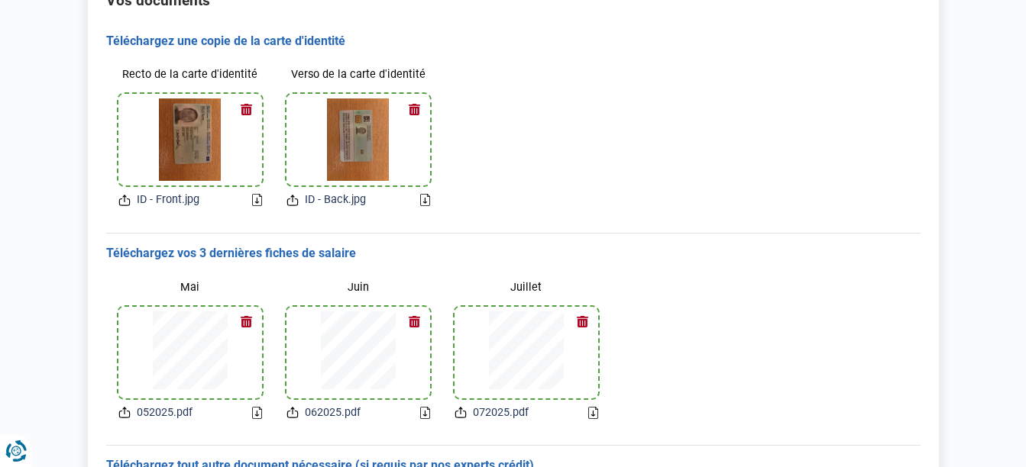
click at [121, 199] on icon at bounding box center [124, 200] width 12 height 16
click at [255, 196] on icon at bounding box center [257, 200] width 10 height 12
click at [465, 415] on icon at bounding box center [460, 415] width 10 height 7
click at [192, 139] on img at bounding box center [190, 140] width 62 height 82
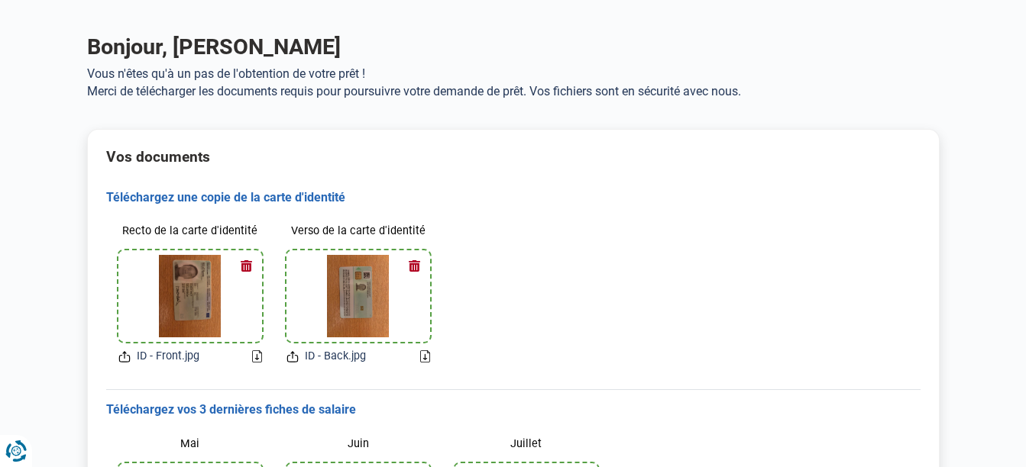
scroll to position [0, 0]
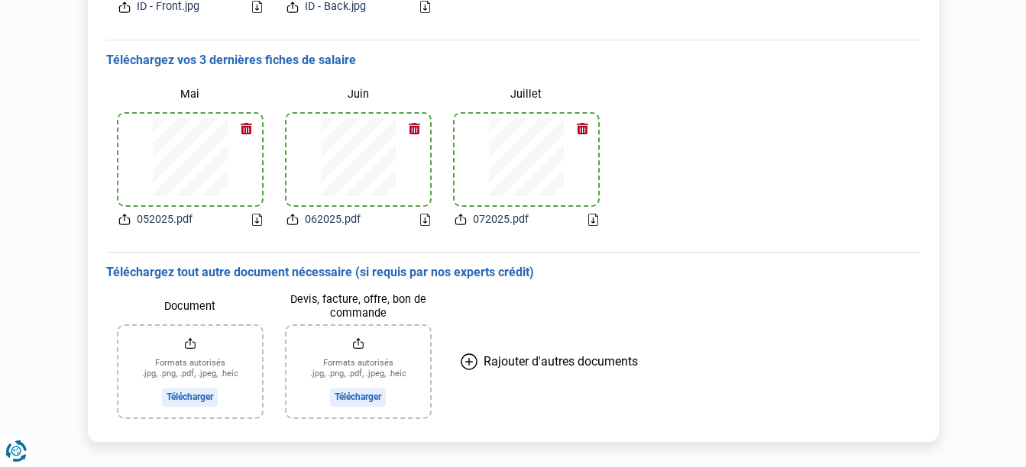
scroll to position [427, 0]
